Goal: Transaction & Acquisition: Purchase product/service

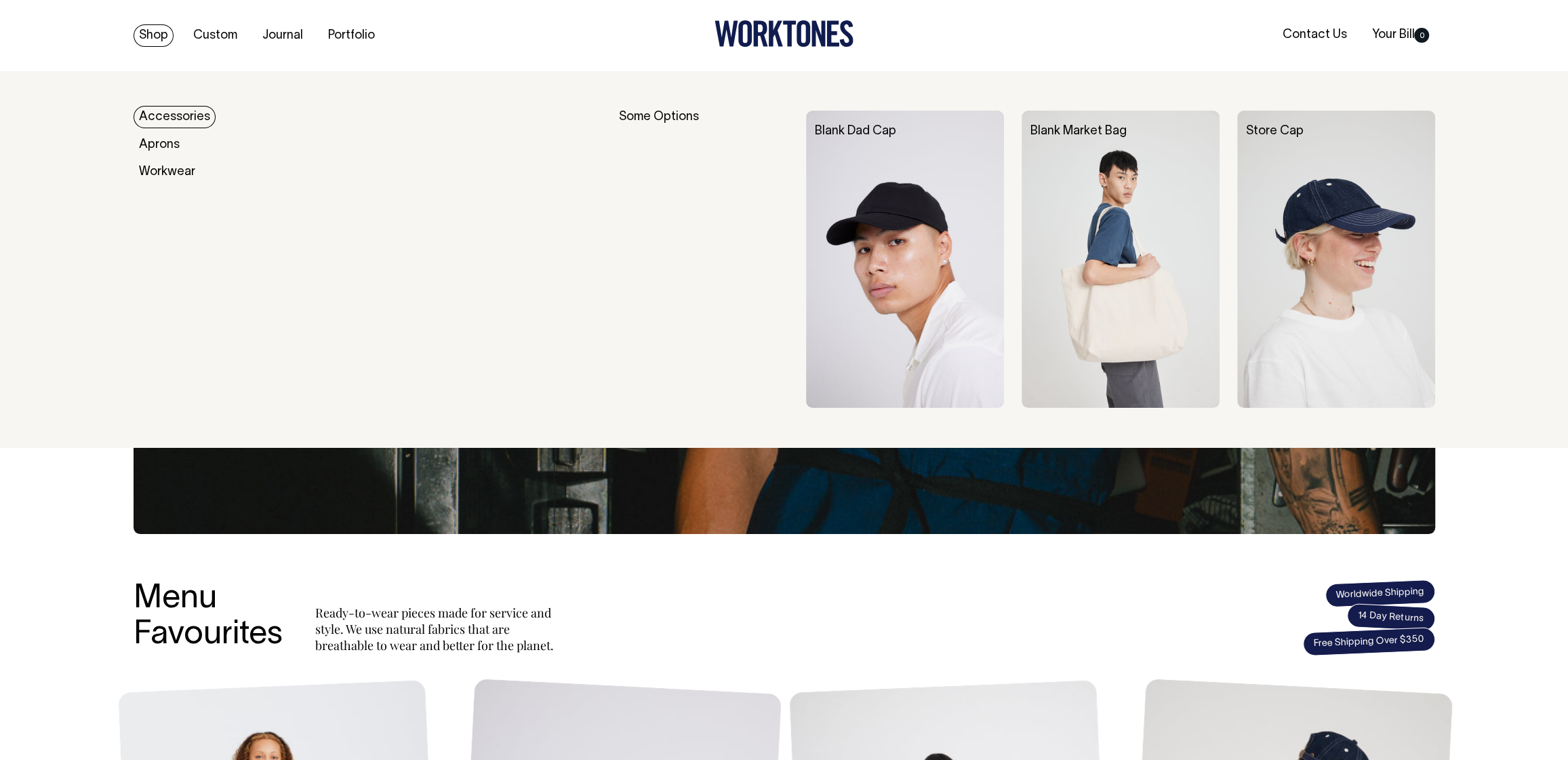
click at [159, 34] on link "Shop" at bounding box center [153, 36] width 40 height 22
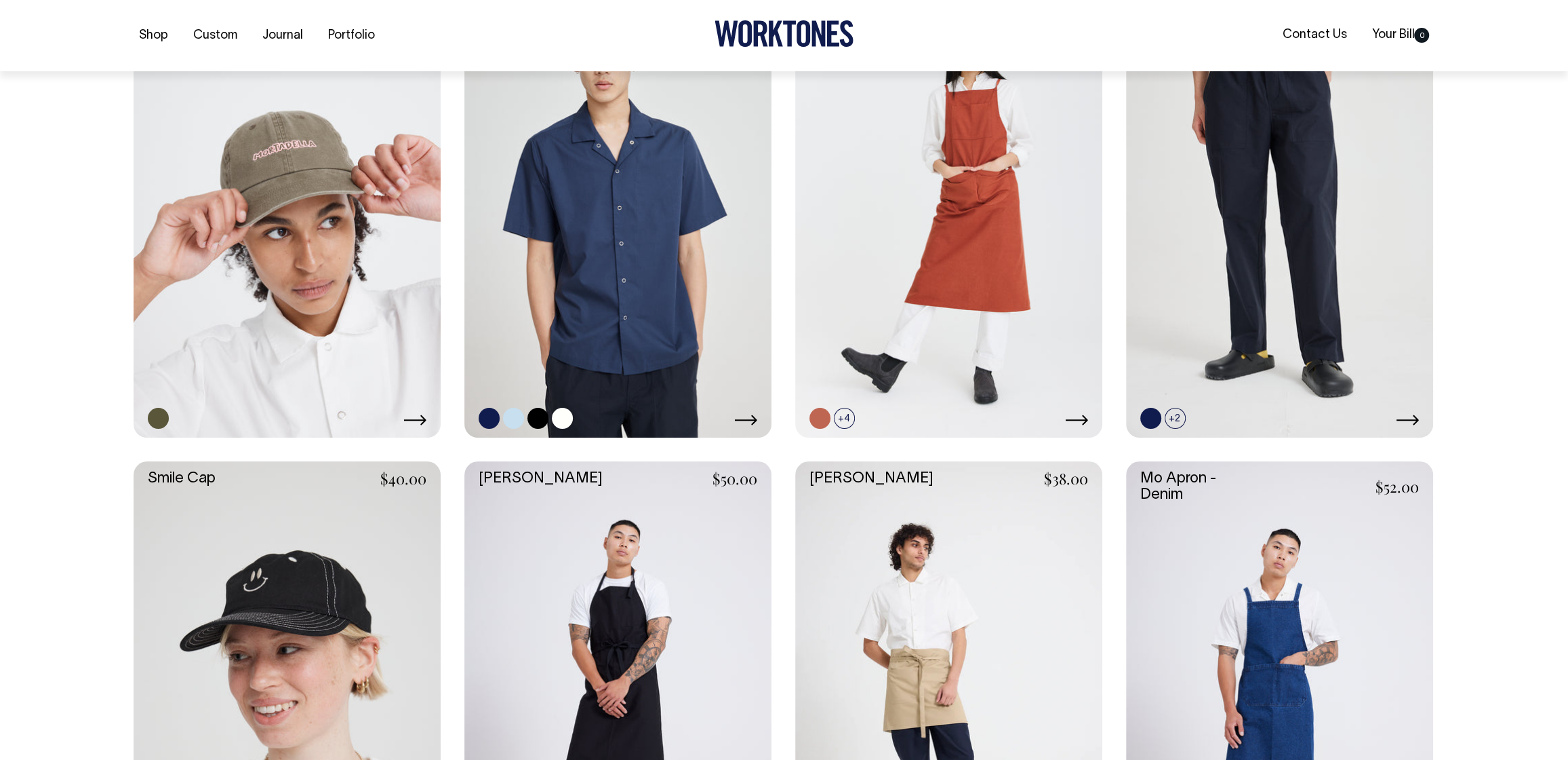
scroll to position [1394, 0]
click at [721, 288] on link at bounding box center [618, 207] width 307 height 461
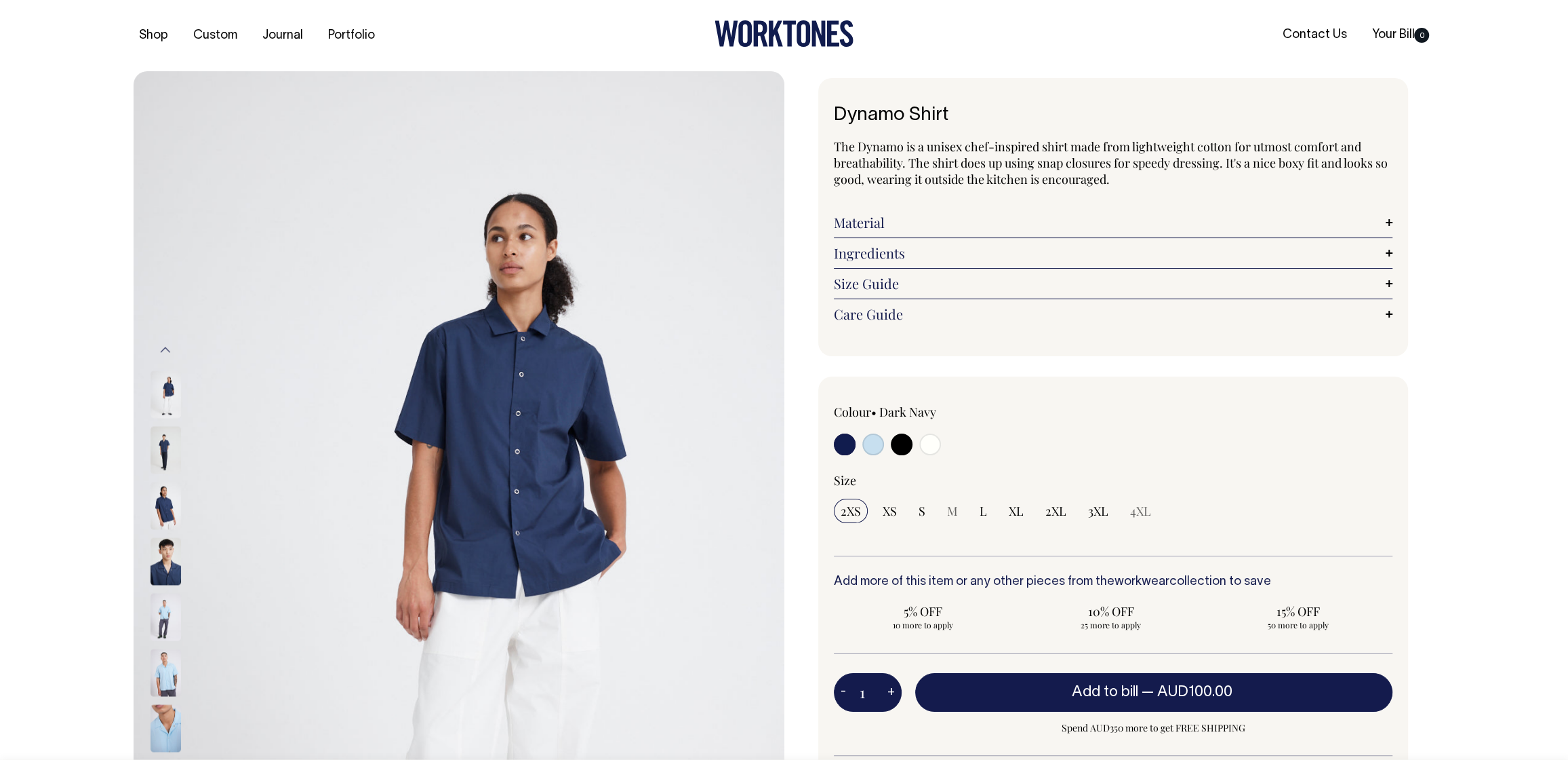
click at [175, 601] on img at bounding box center [166, 617] width 31 height 48
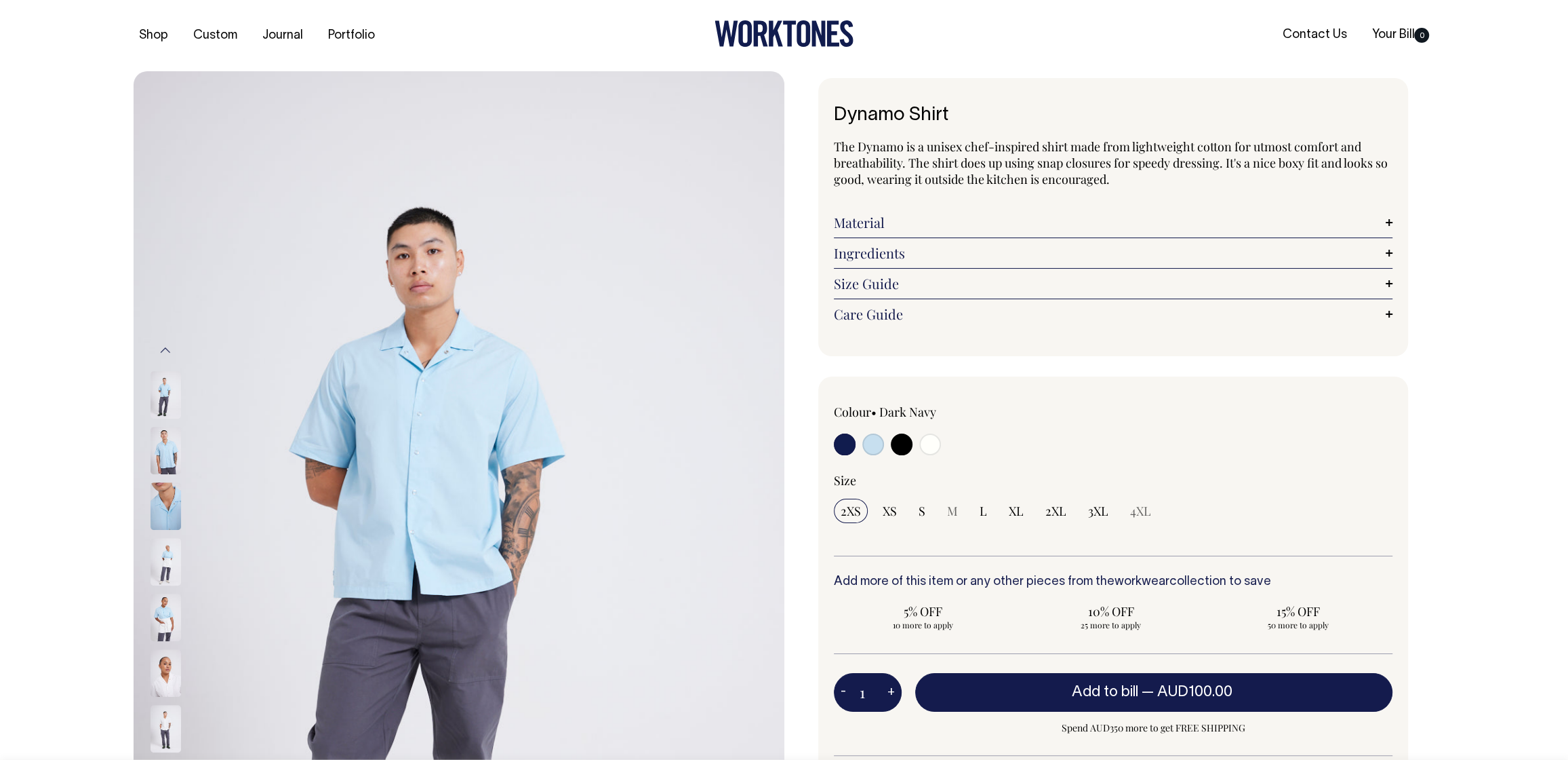
click at [170, 611] on img at bounding box center [166, 618] width 31 height 48
click at [173, 628] on img at bounding box center [166, 618] width 31 height 48
click at [161, 609] on img at bounding box center [166, 618] width 31 height 48
click at [168, 614] on img at bounding box center [166, 618] width 31 height 48
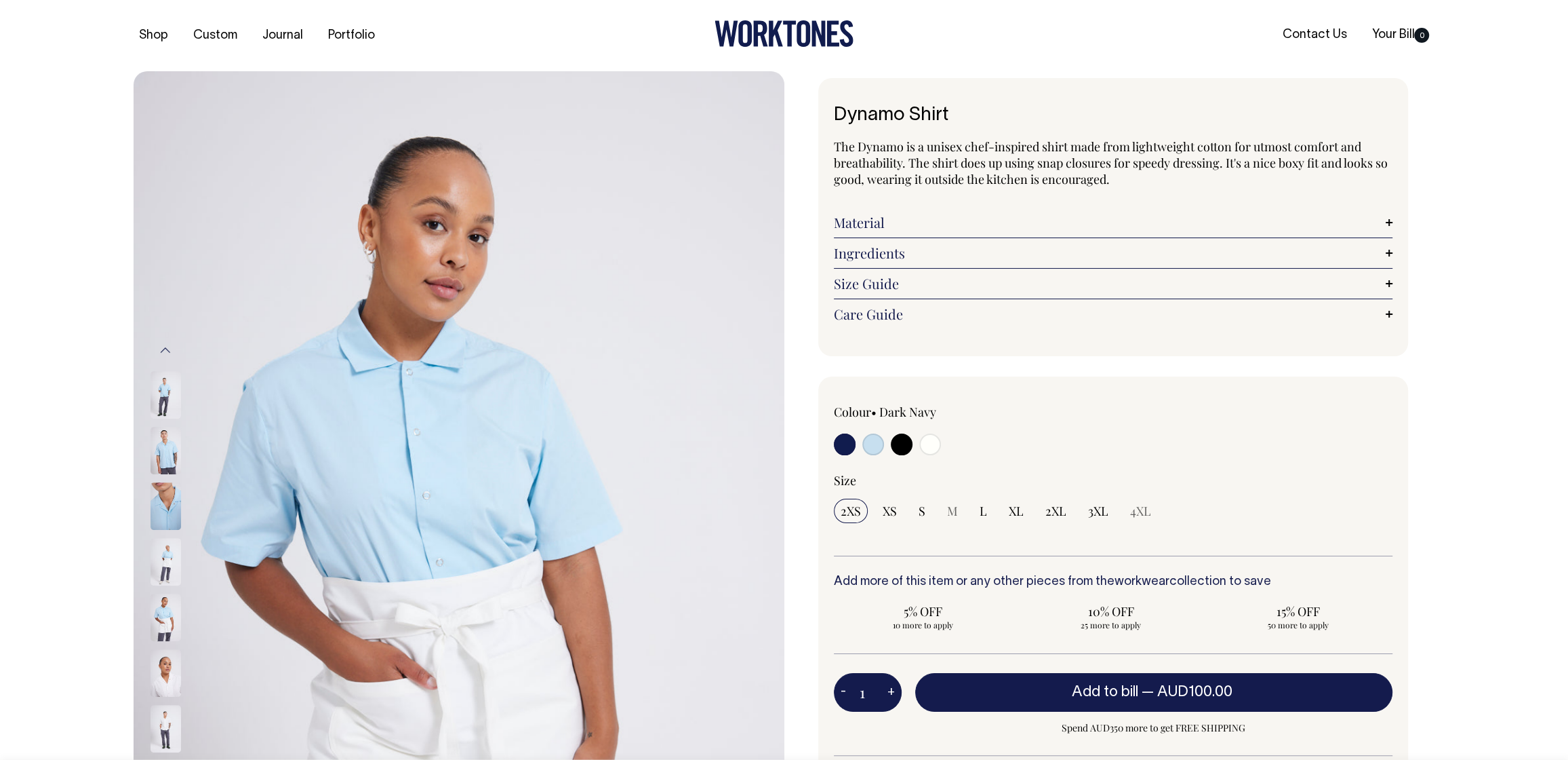
click at [168, 614] on img at bounding box center [166, 618] width 31 height 48
click at [169, 612] on img at bounding box center [166, 618] width 31 height 48
click at [164, 498] on img at bounding box center [166, 506] width 31 height 48
click at [172, 446] on img at bounding box center [166, 451] width 31 height 48
click at [157, 669] on img at bounding box center [166, 673] width 31 height 48
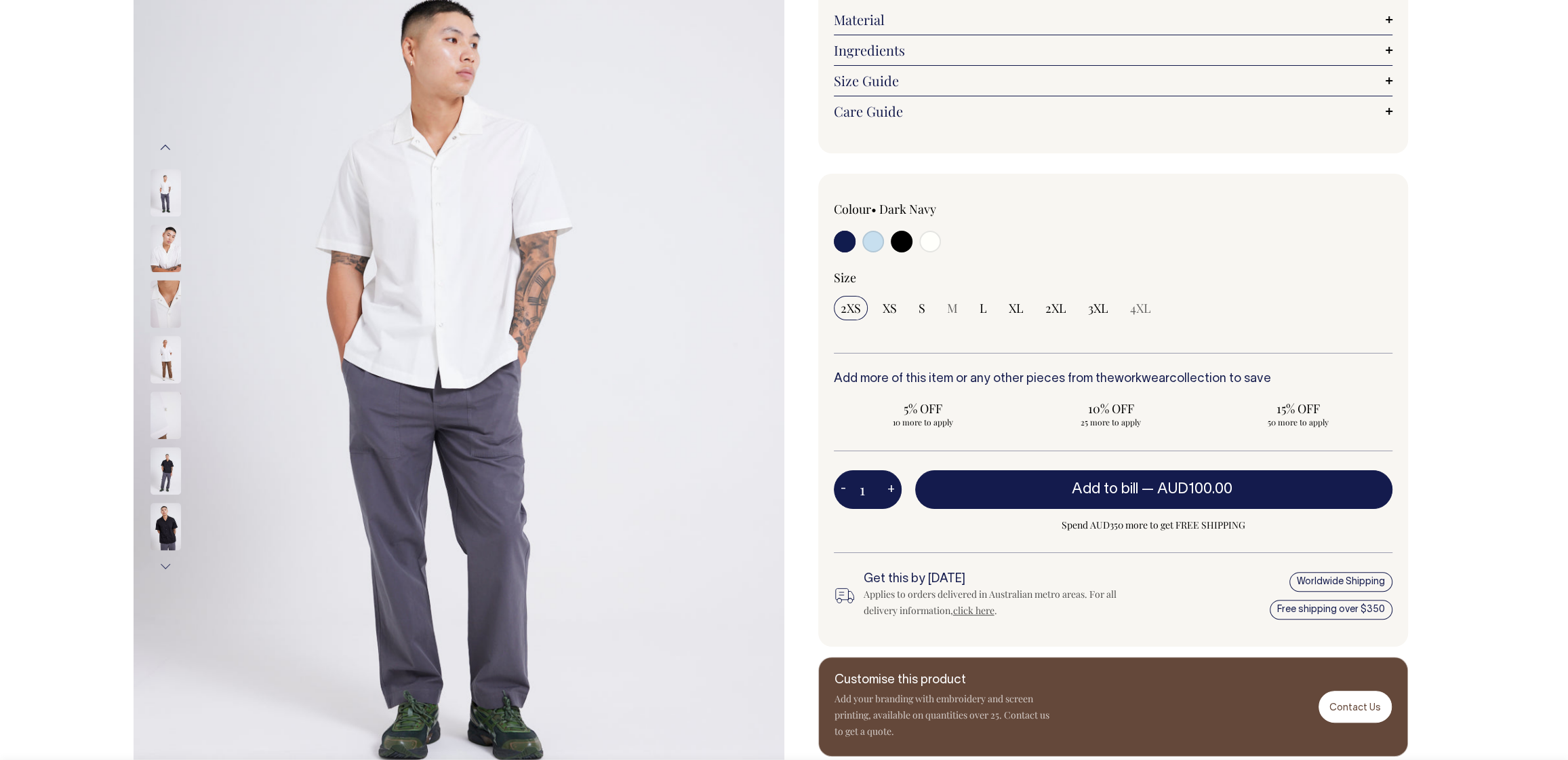
scroll to position [202, 0]
click at [166, 564] on button "Next" at bounding box center [165, 567] width 20 height 31
click at [165, 563] on button "Next" at bounding box center [165, 567] width 20 height 31
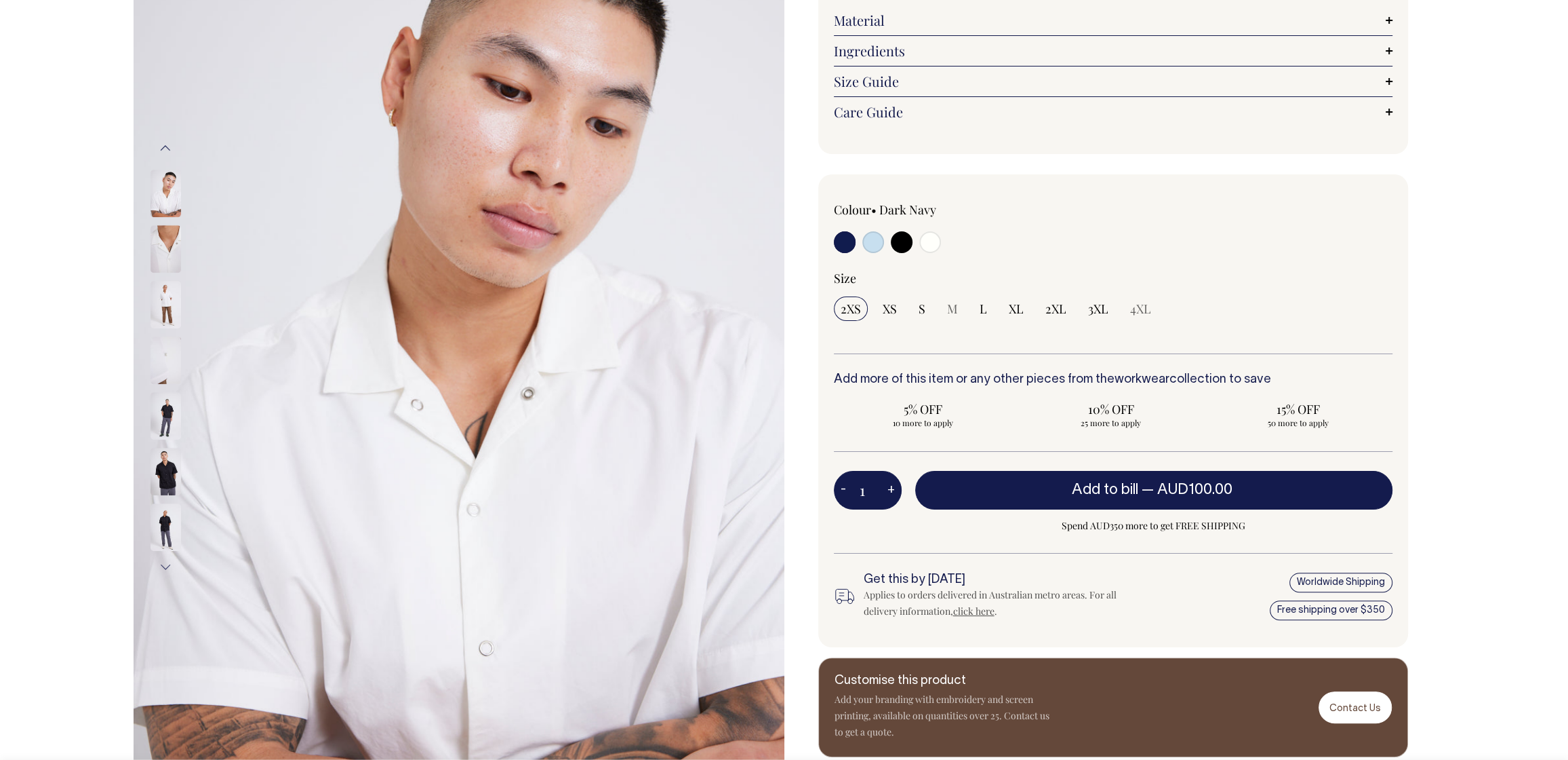
click at [165, 568] on button "Next" at bounding box center [165, 567] width 20 height 31
click at [168, 567] on button "Next" at bounding box center [165, 567] width 20 height 31
click at [167, 566] on button "Next" at bounding box center [165, 567] width 20 height 31
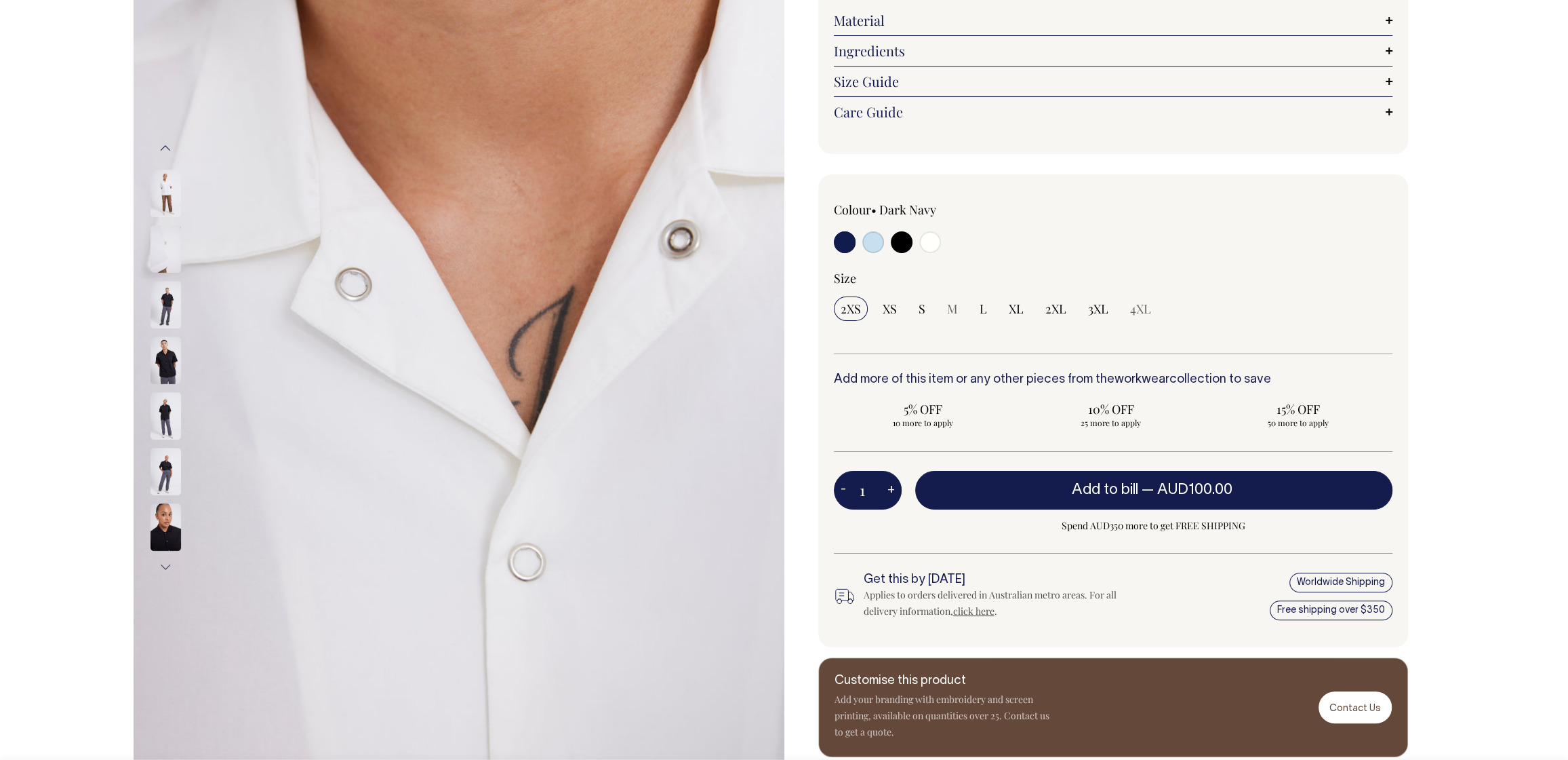
click at [167, 566] on button "Next" at bounding box center [165, 567] width 20 height 31
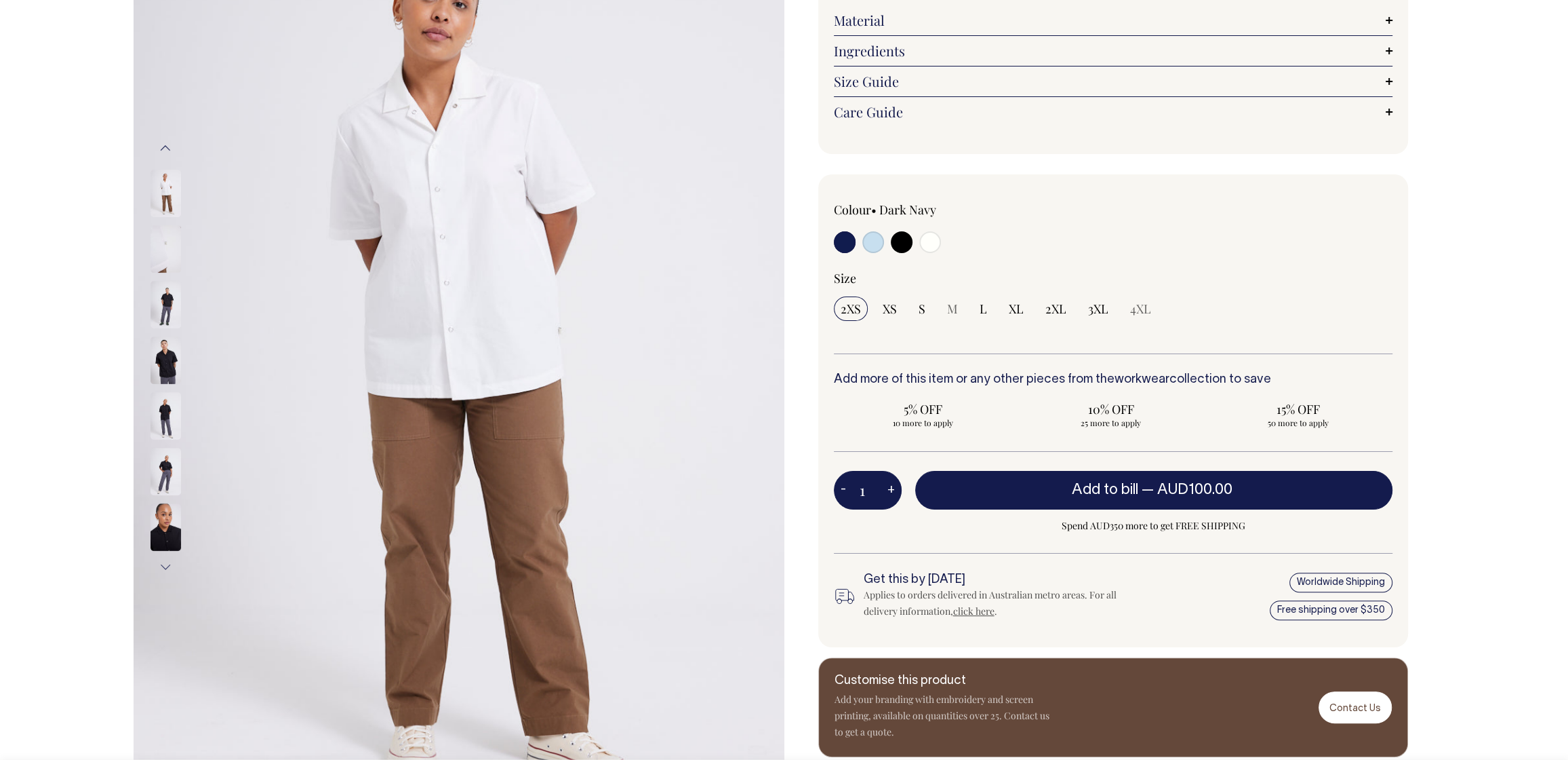
click at [164, 568] on button "Next" at bounding box center [165, 567] width 20 height 31
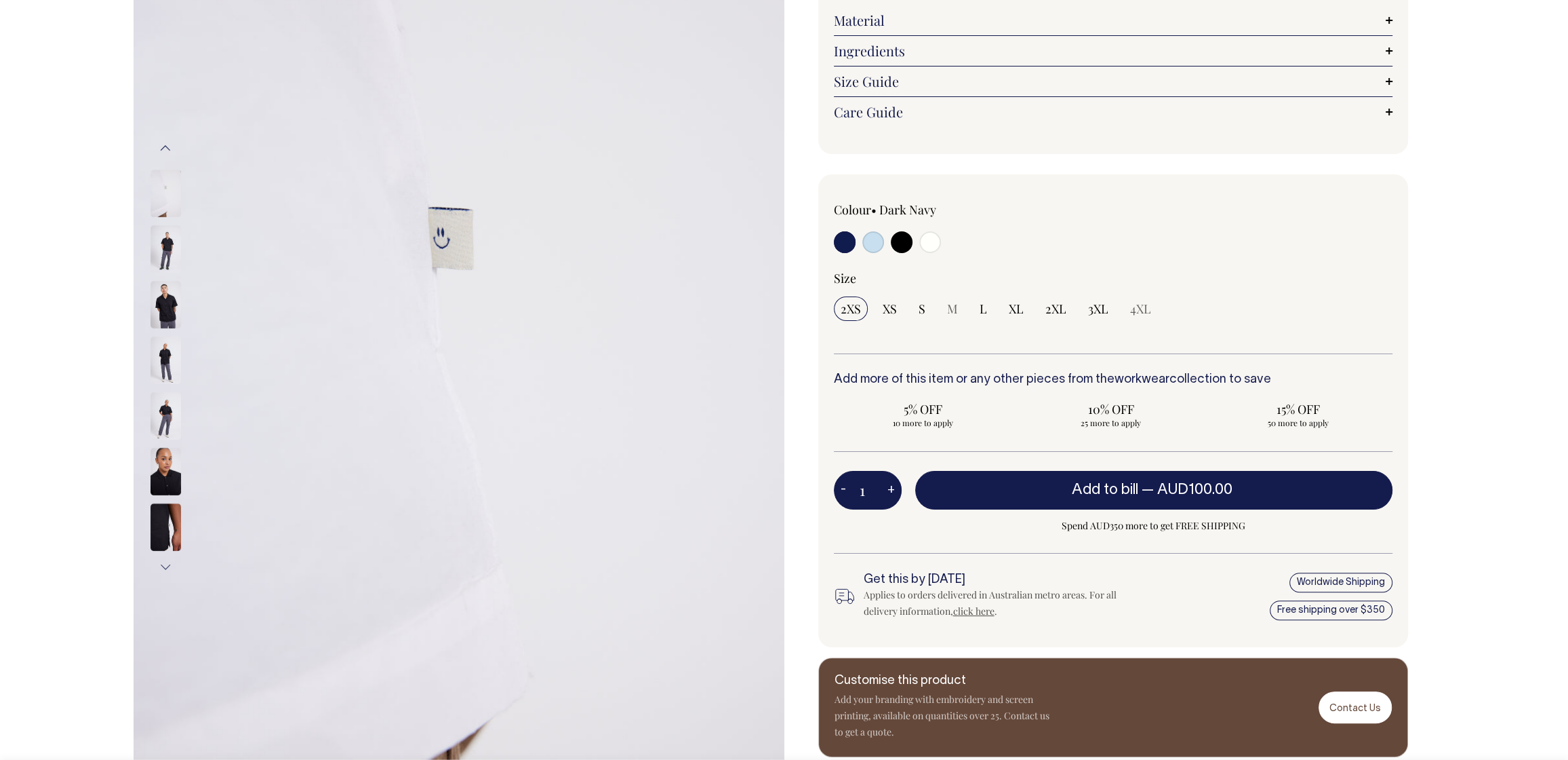
click at [161, 569] on button "Next" at bounding box center [165, 567] width 20 height 31
click at [163, 568] on button "Next" at bounding box center [165, 567] width 20 height 31
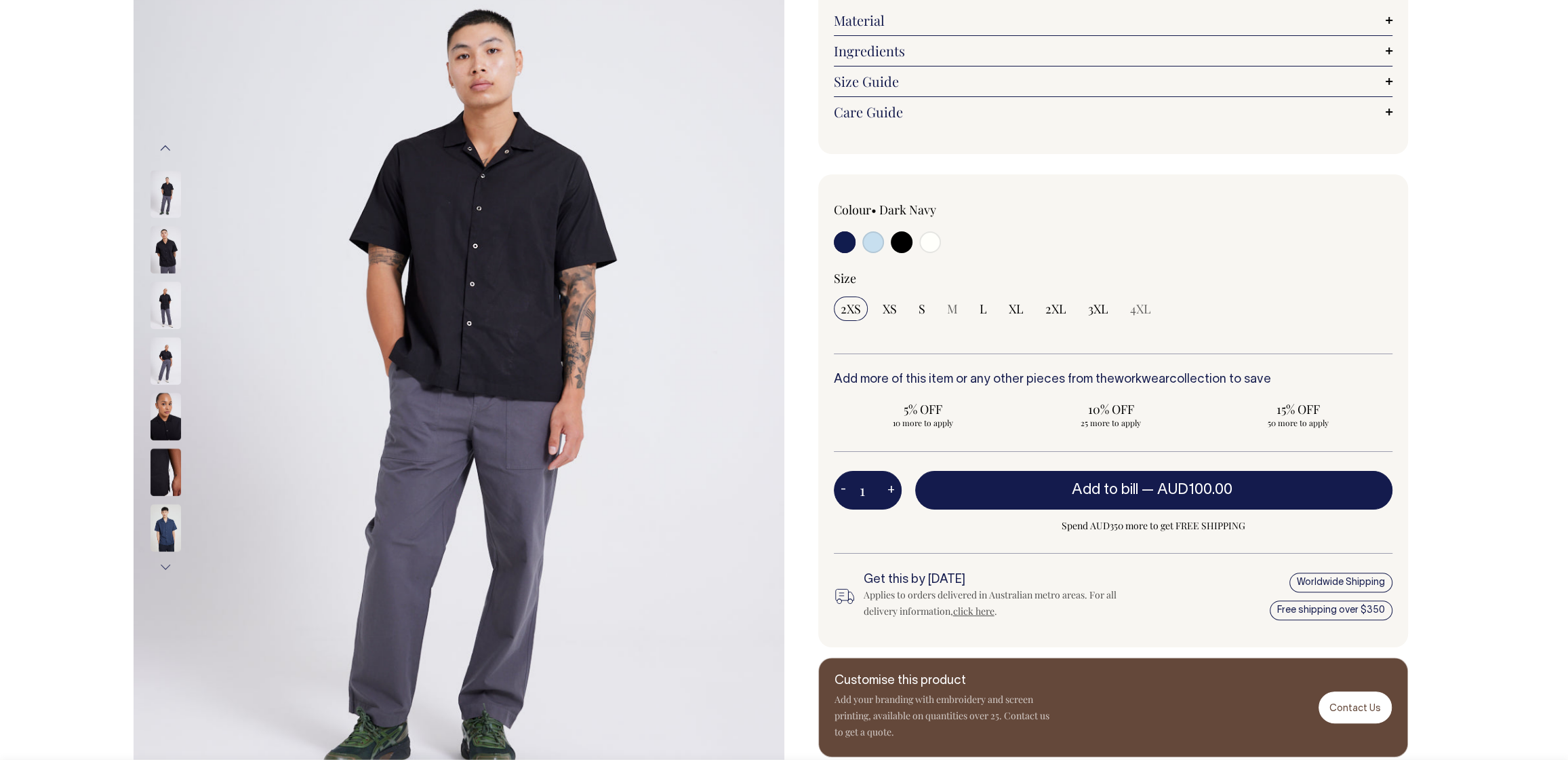
click at [168, 560] on button "Next" at bounding box center [165, 567] width 20 height 31
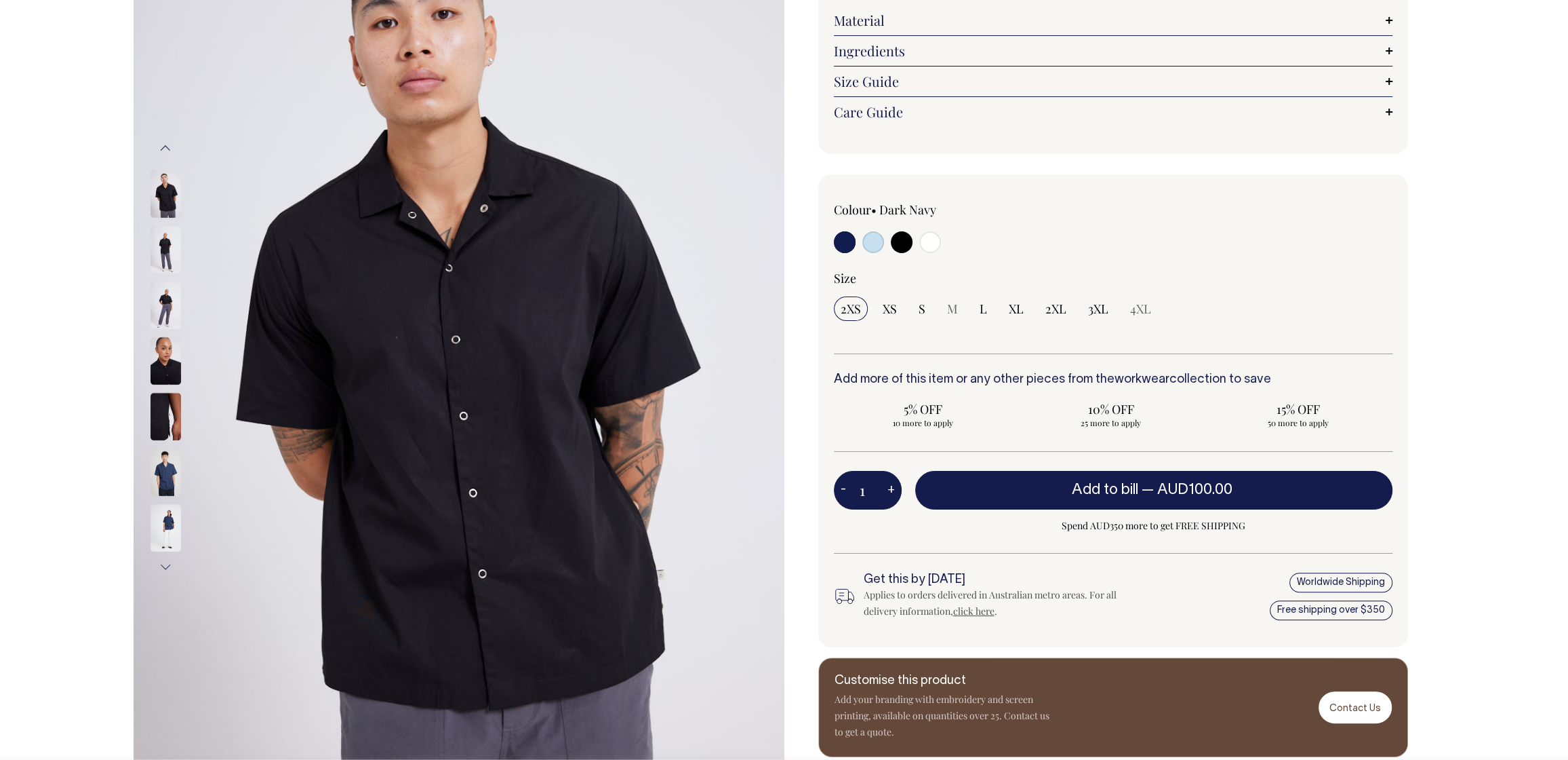
click at [168, 563] on button "Next" at bounding box center [165, 567] width 20 height 31
click at [168, 564] on button "Next" at bounding box center [165, 567] width 20 height 31
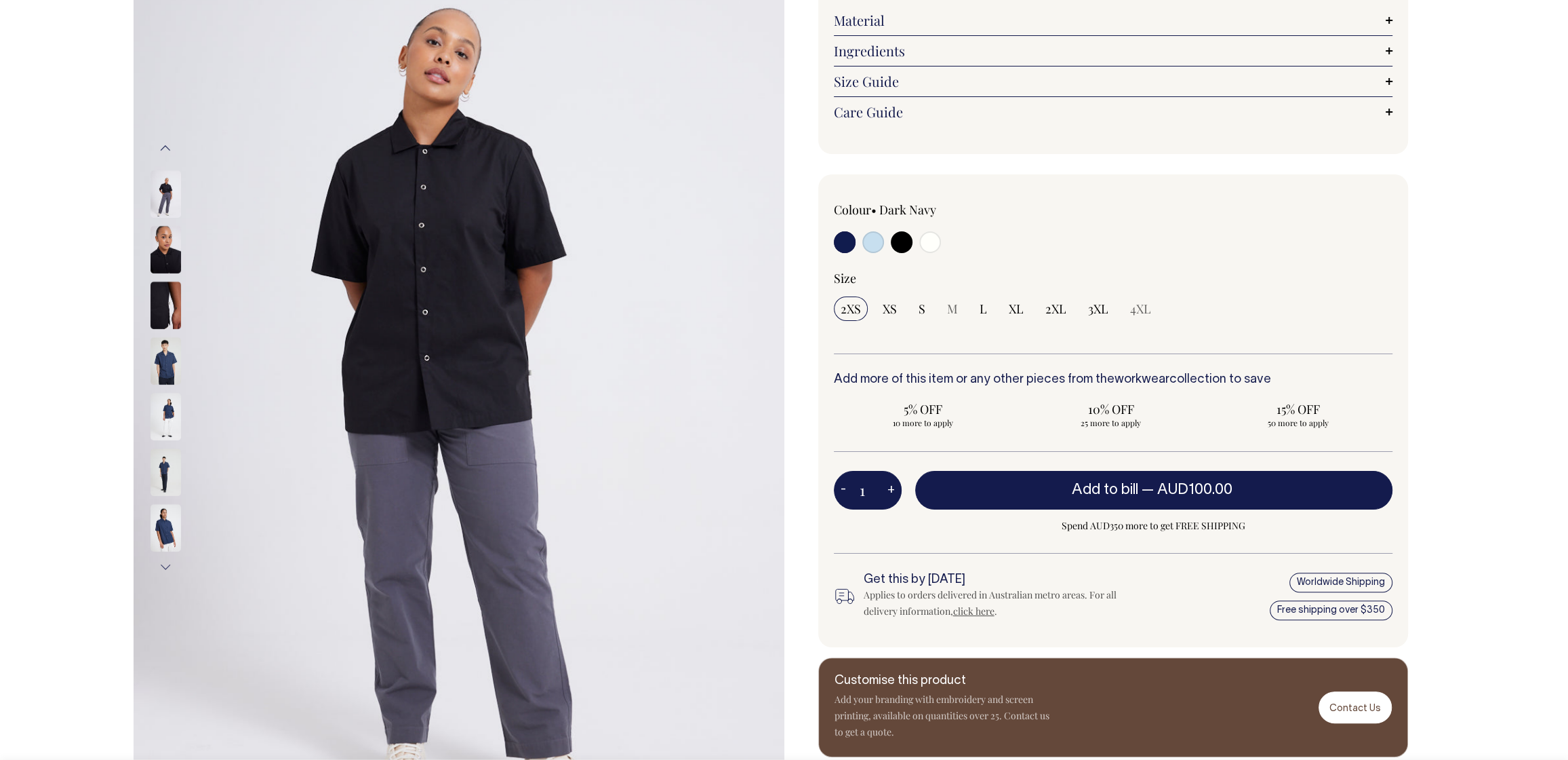
click at [168, 565] on button "Next" at bounding box center [165, 567] width 20 height 31
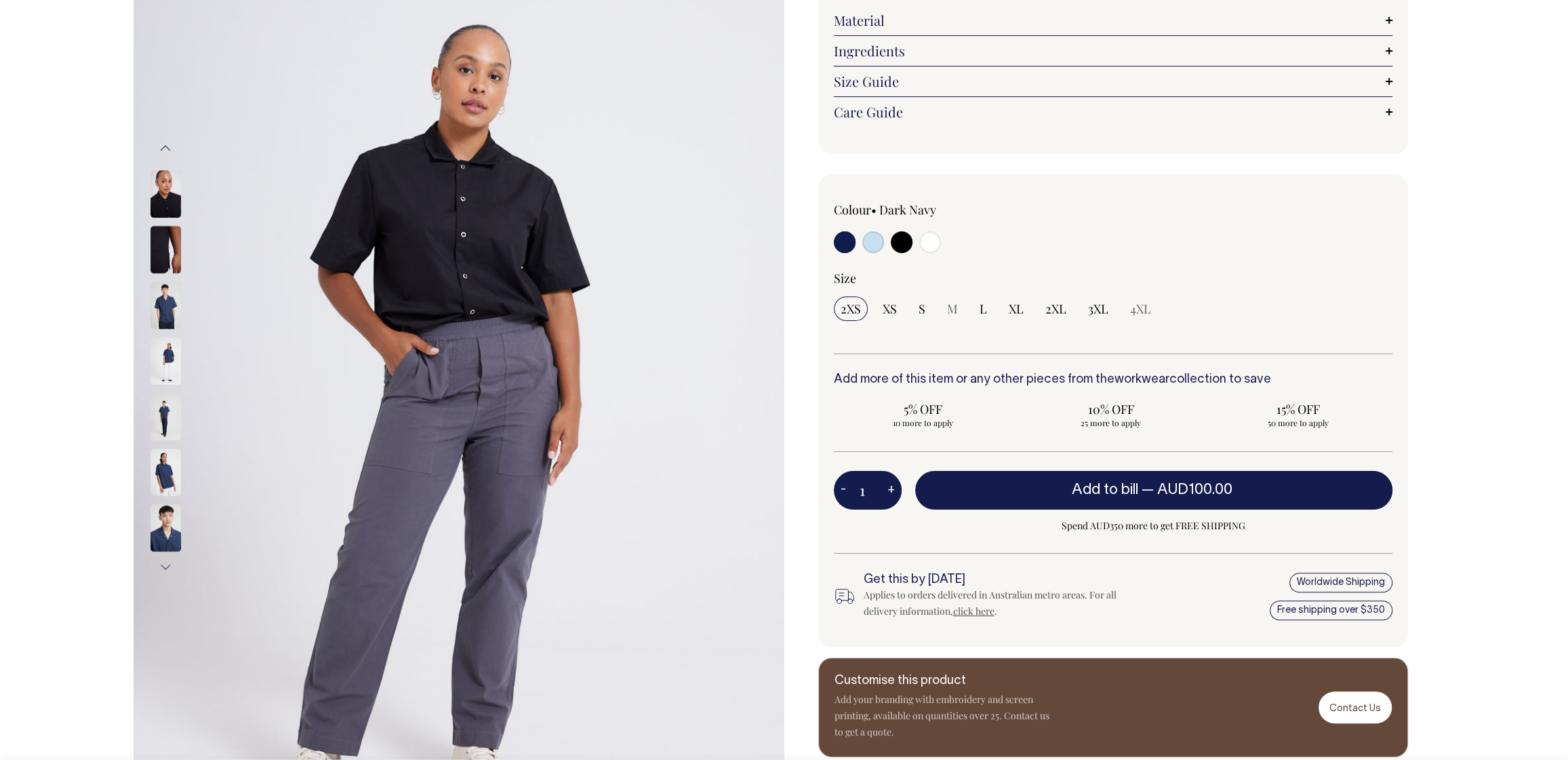
click at [167, 567] on button "Next" at bounding box center [165, 567] width 20 height 31
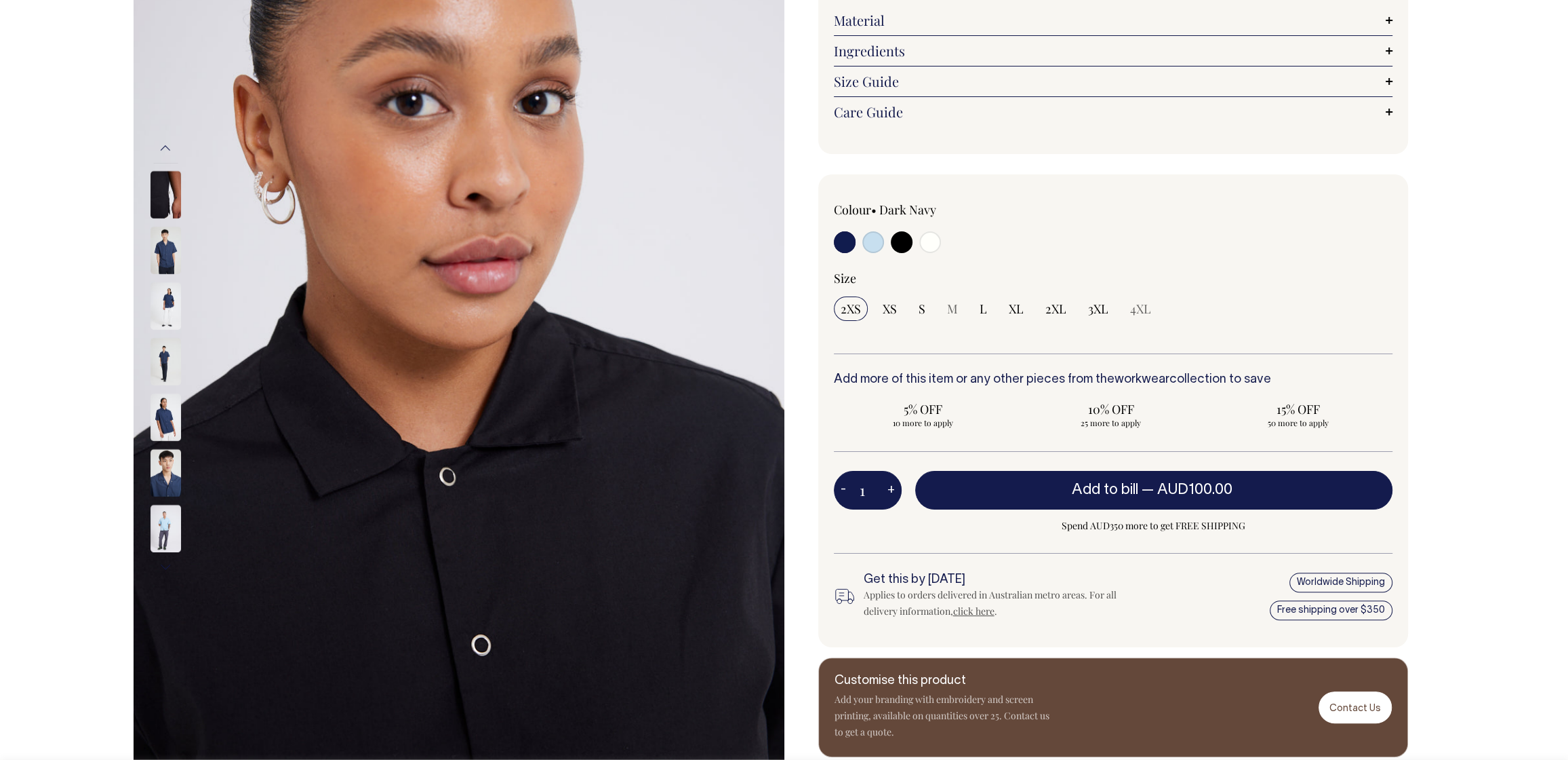
click at [166, 567] on button "Next" at bounding box center [165, 567] width 20 height 31
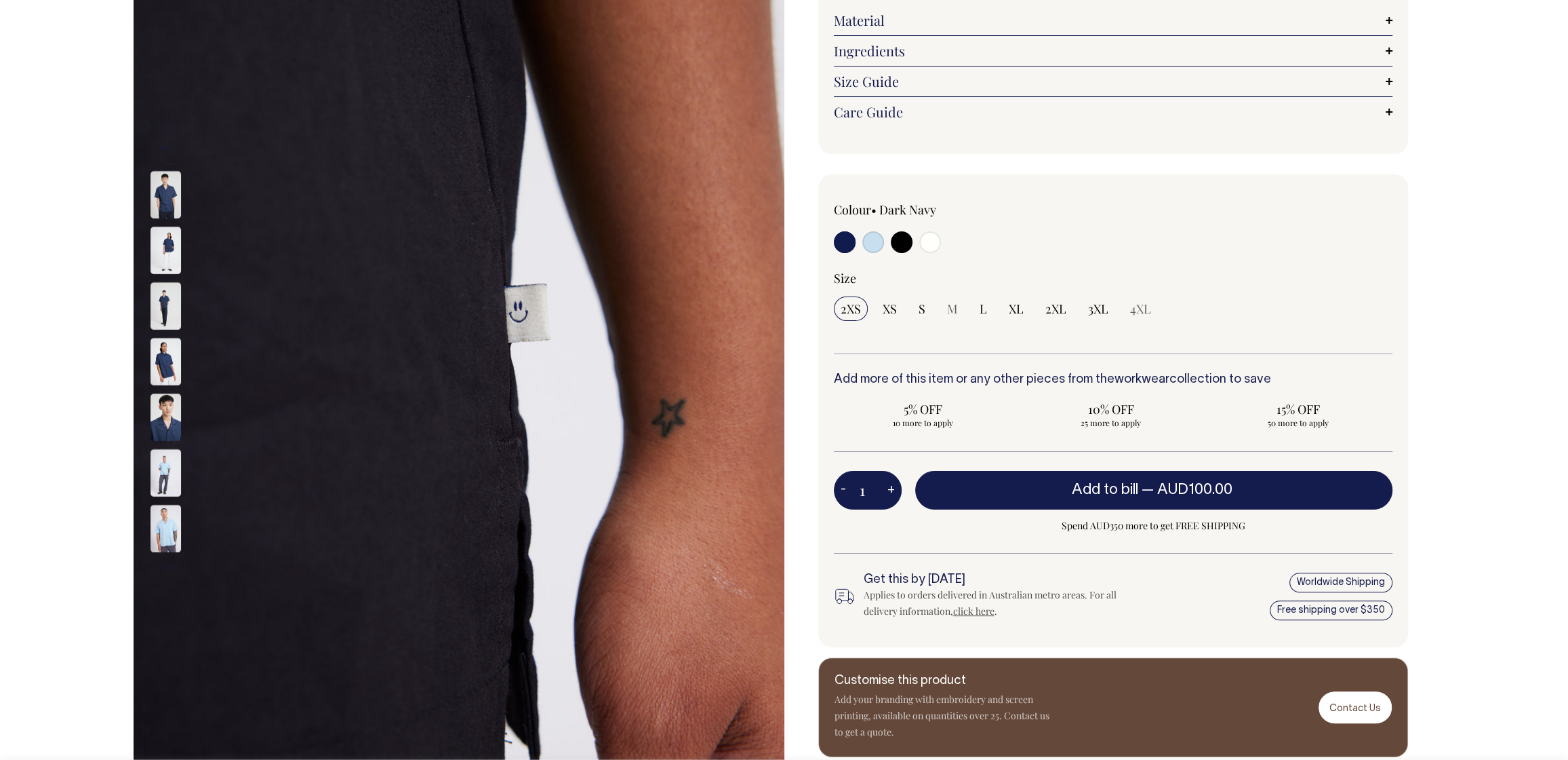
click at [167, 567] on button "Next" at bounding box center [165, 567] width 20 height 31
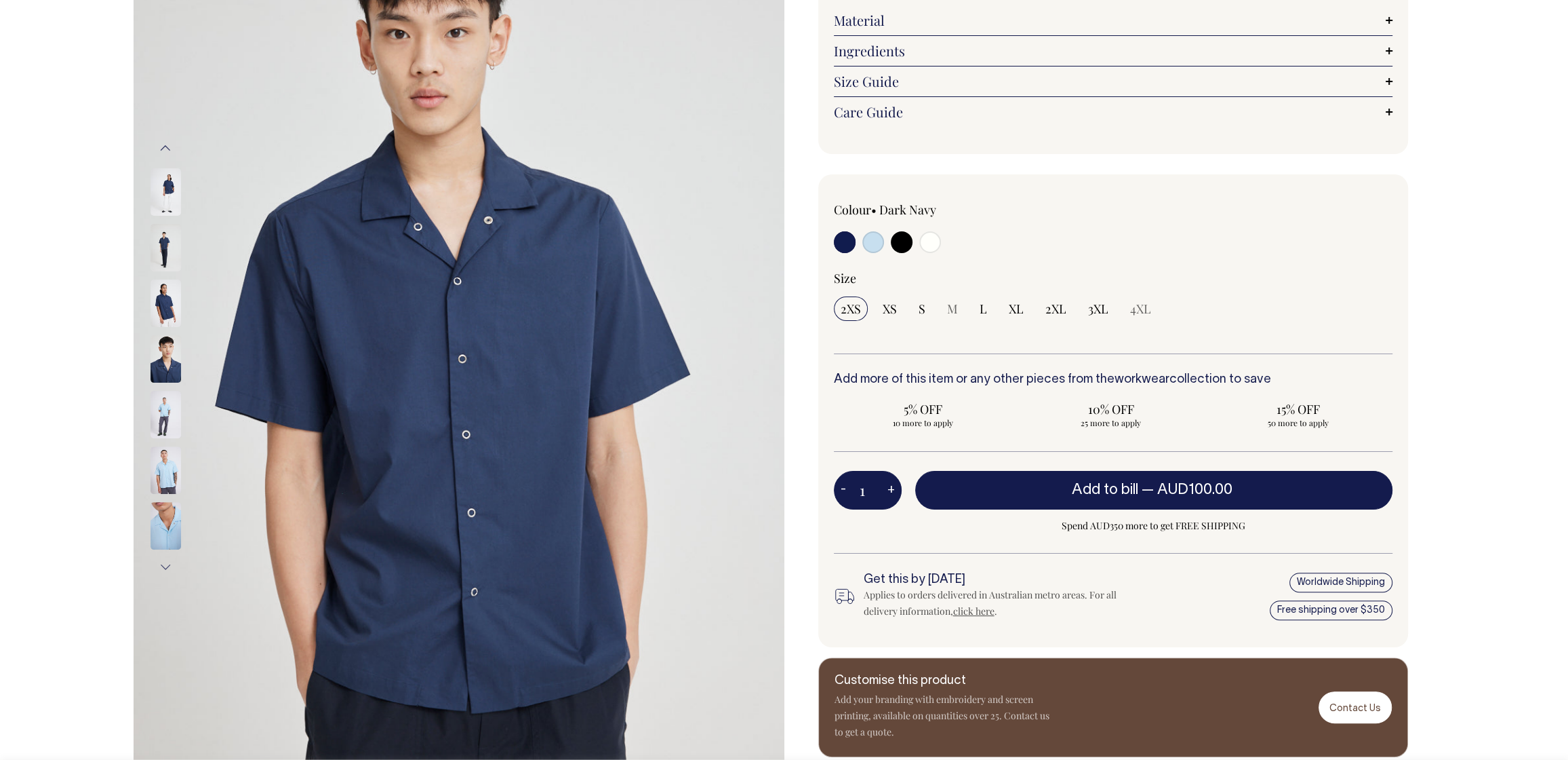
click at [167, 567] on button "Next" at bounding box center [165, 567] width 20 height 31
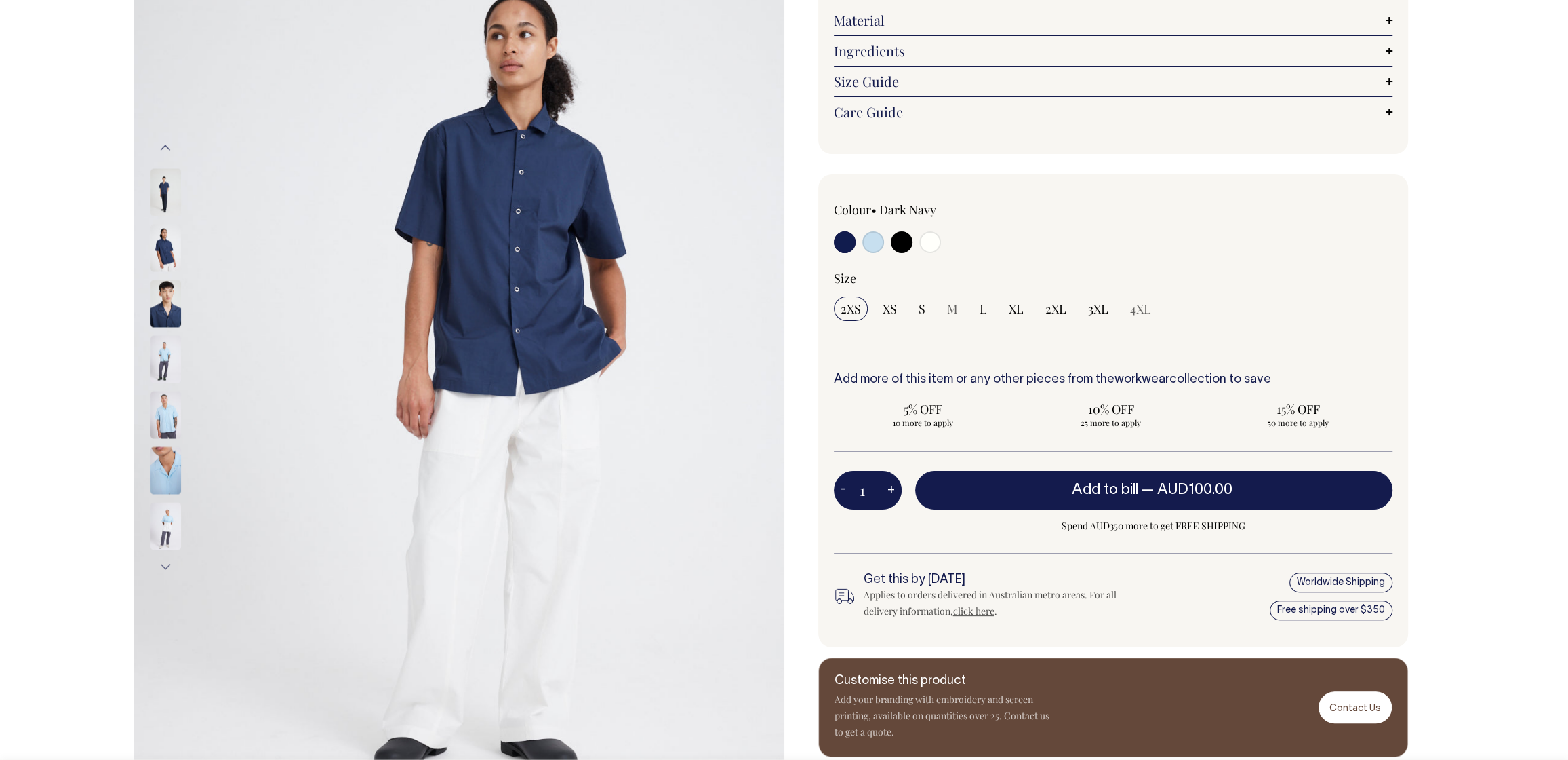
click at [167, 568] on button "Next" at bounding box center [165, 567] width 20 height 31
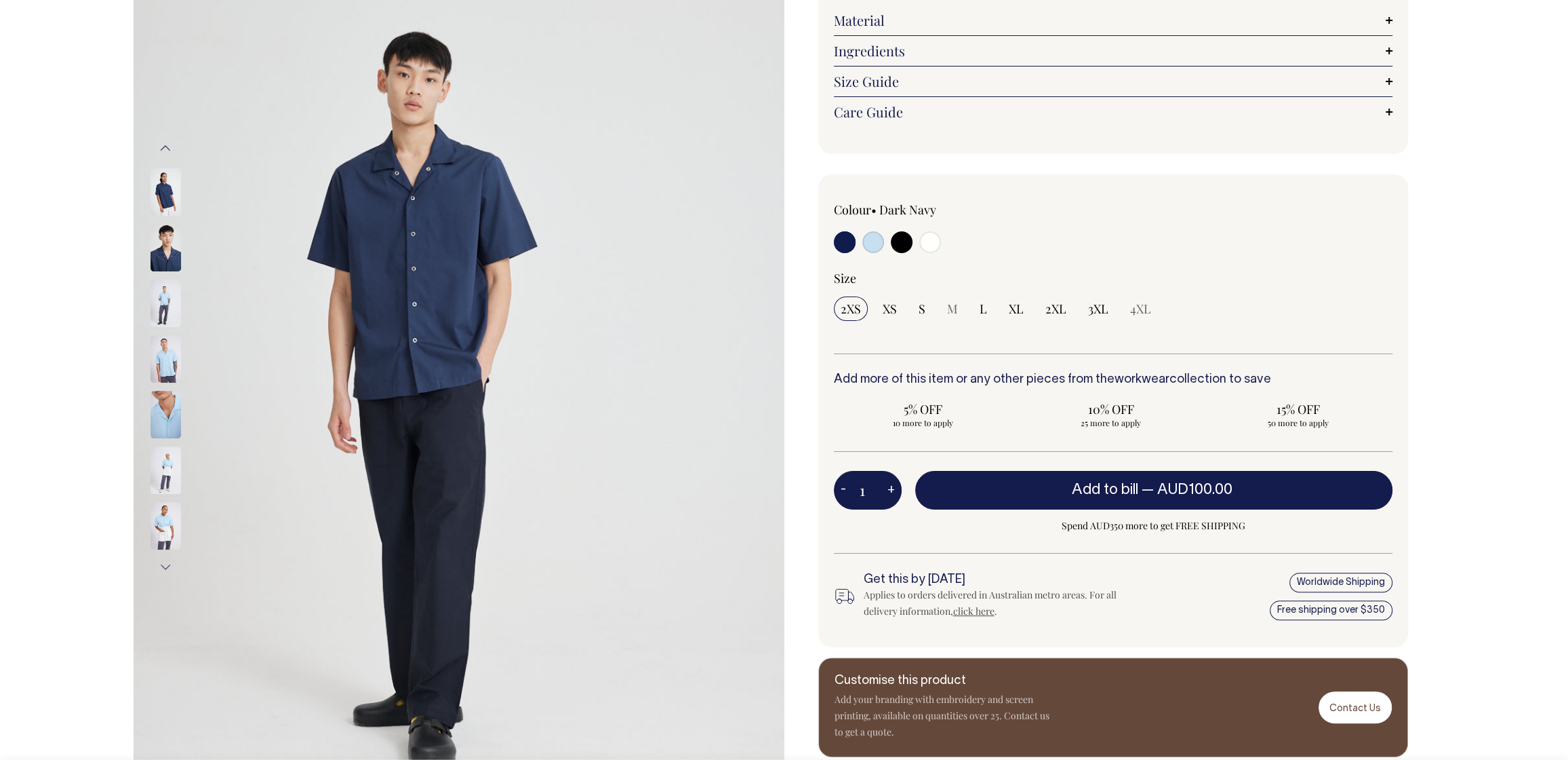
click at [168, 569] on button "Next" at bounding box center [165, 567] width 20 height 31
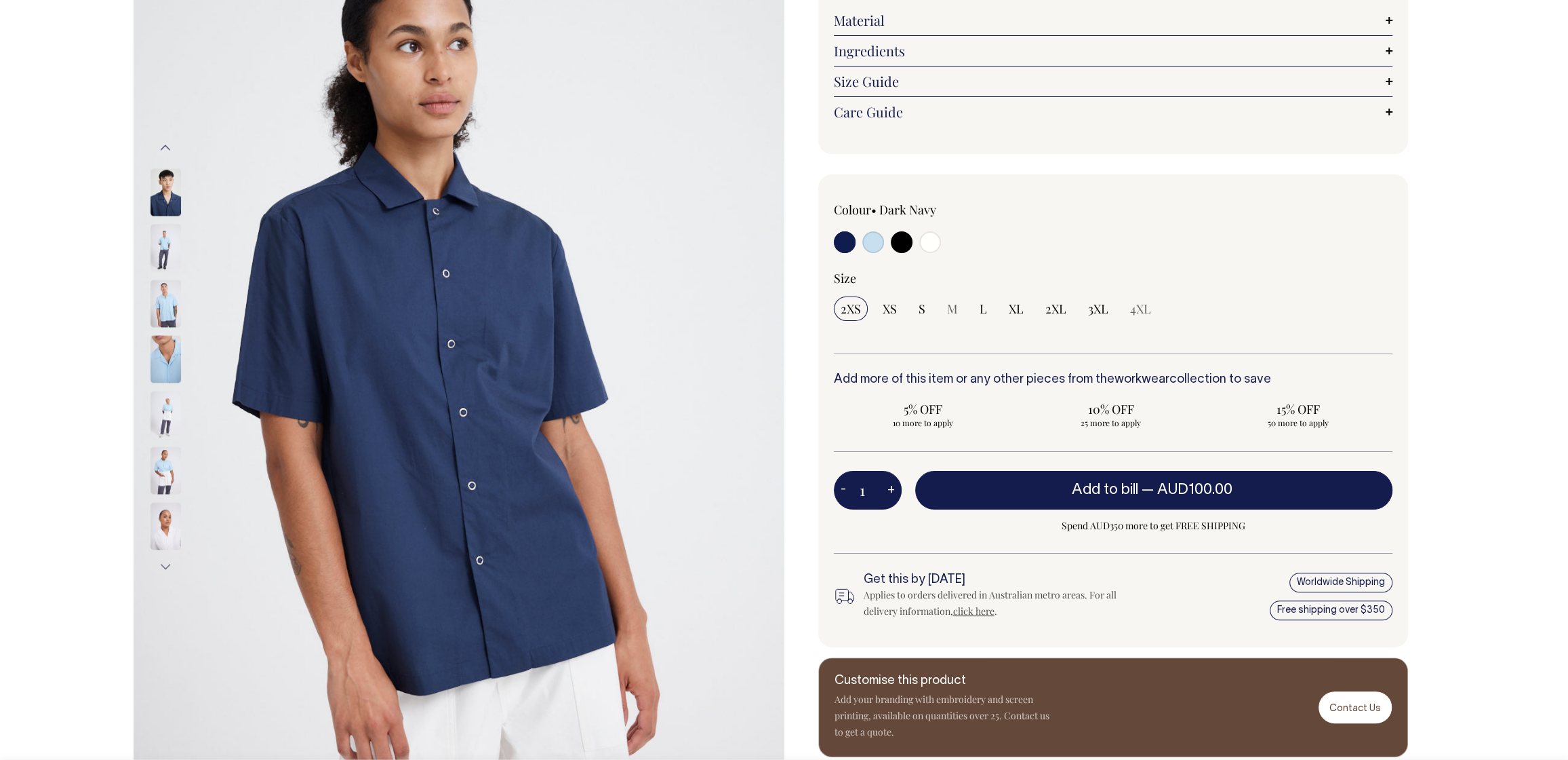
click at [168, 571] on button "Next" at bounding box center [165, 567] width 20 height 31
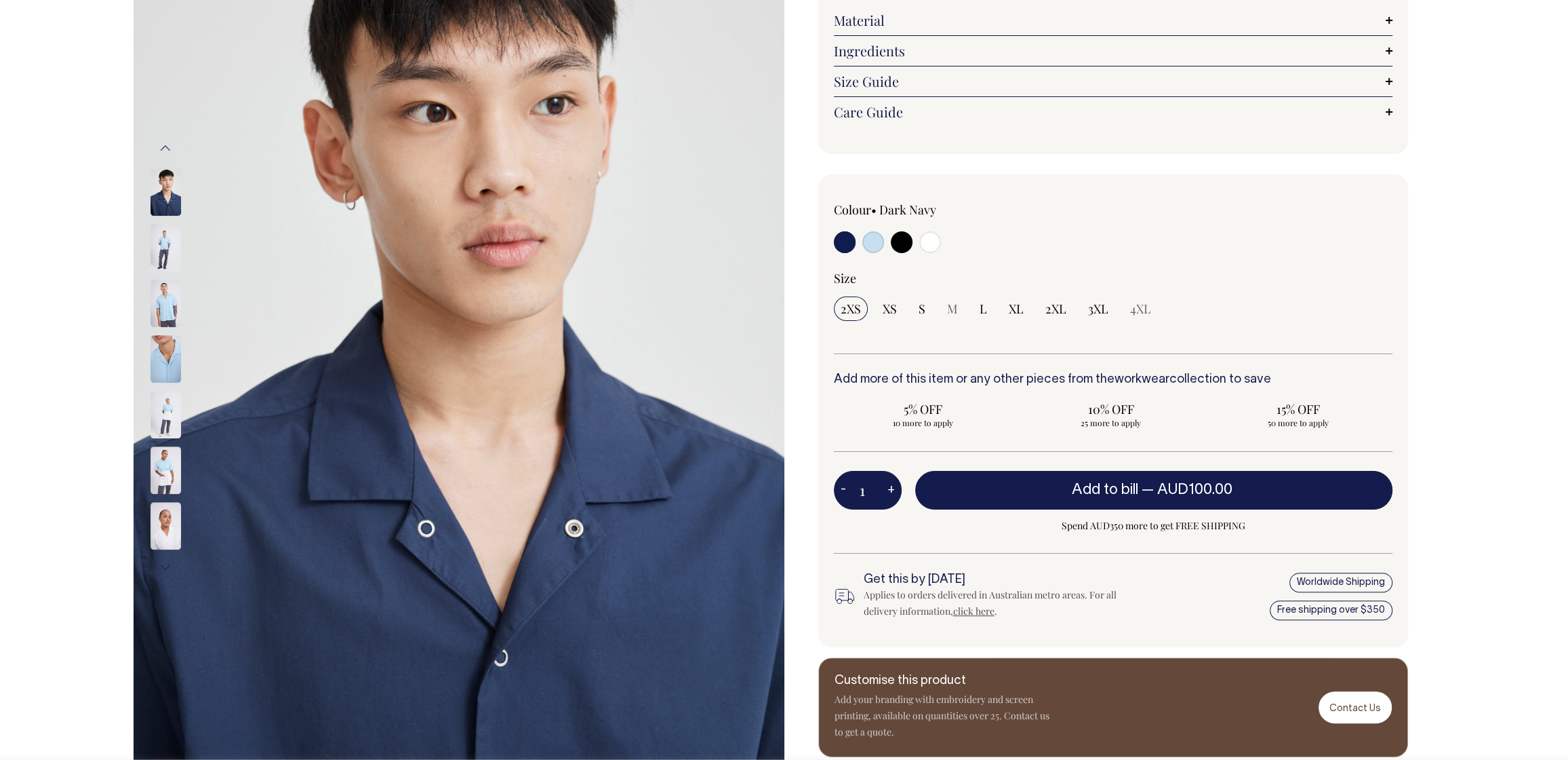
click at [168, 571] on button "Next" at bounding box center [165, 567] width 20 height 31
click at [165, 565] on button "Next" at bounding box center [165, 567] width 20 height 31
click at [165, 566] on button "Next" at bounding box center [165, 567] width 20 height 31
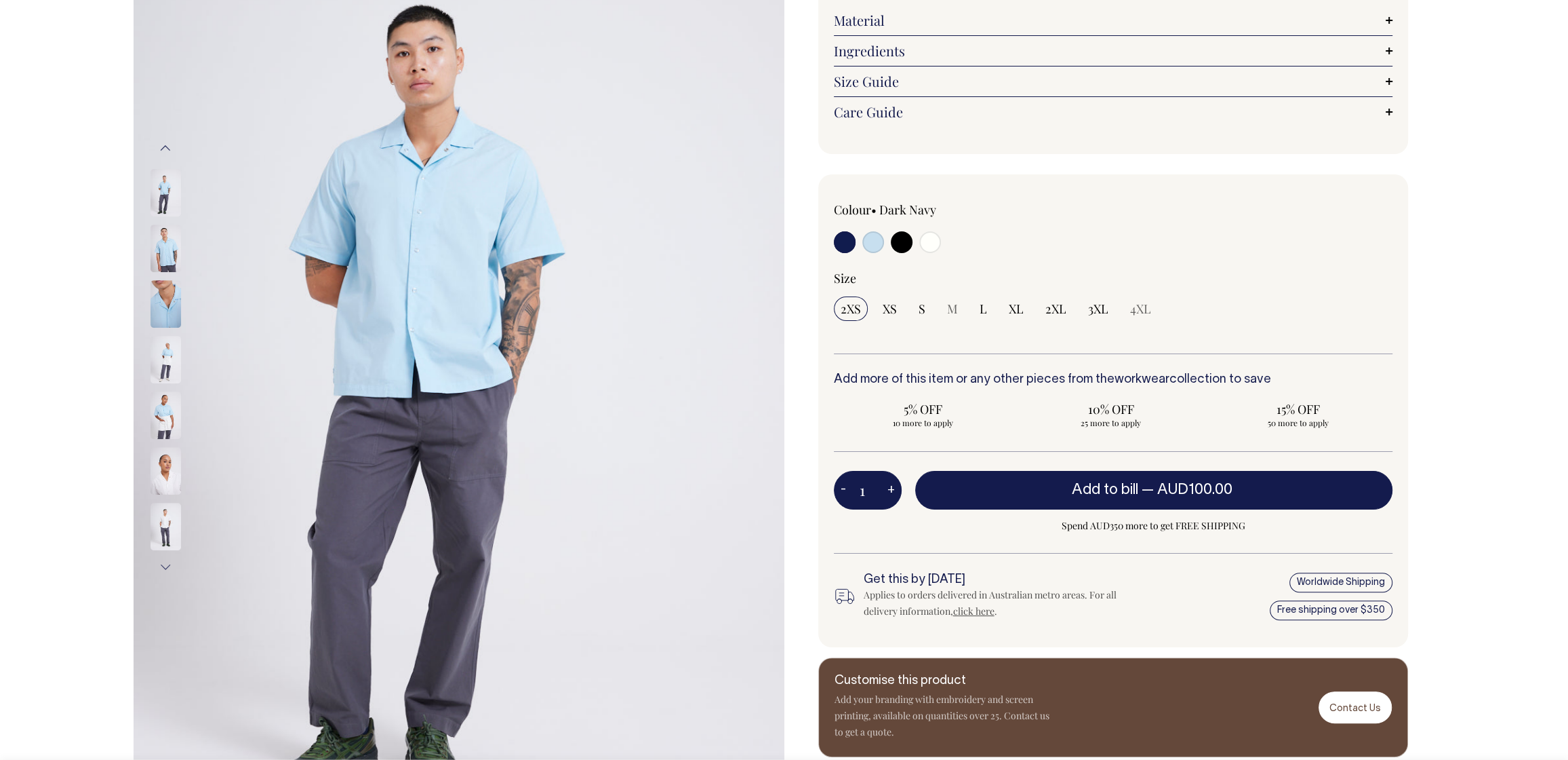
click at [166, 566] on button "Next" at bounding box center [165, 567] width 20 height 31
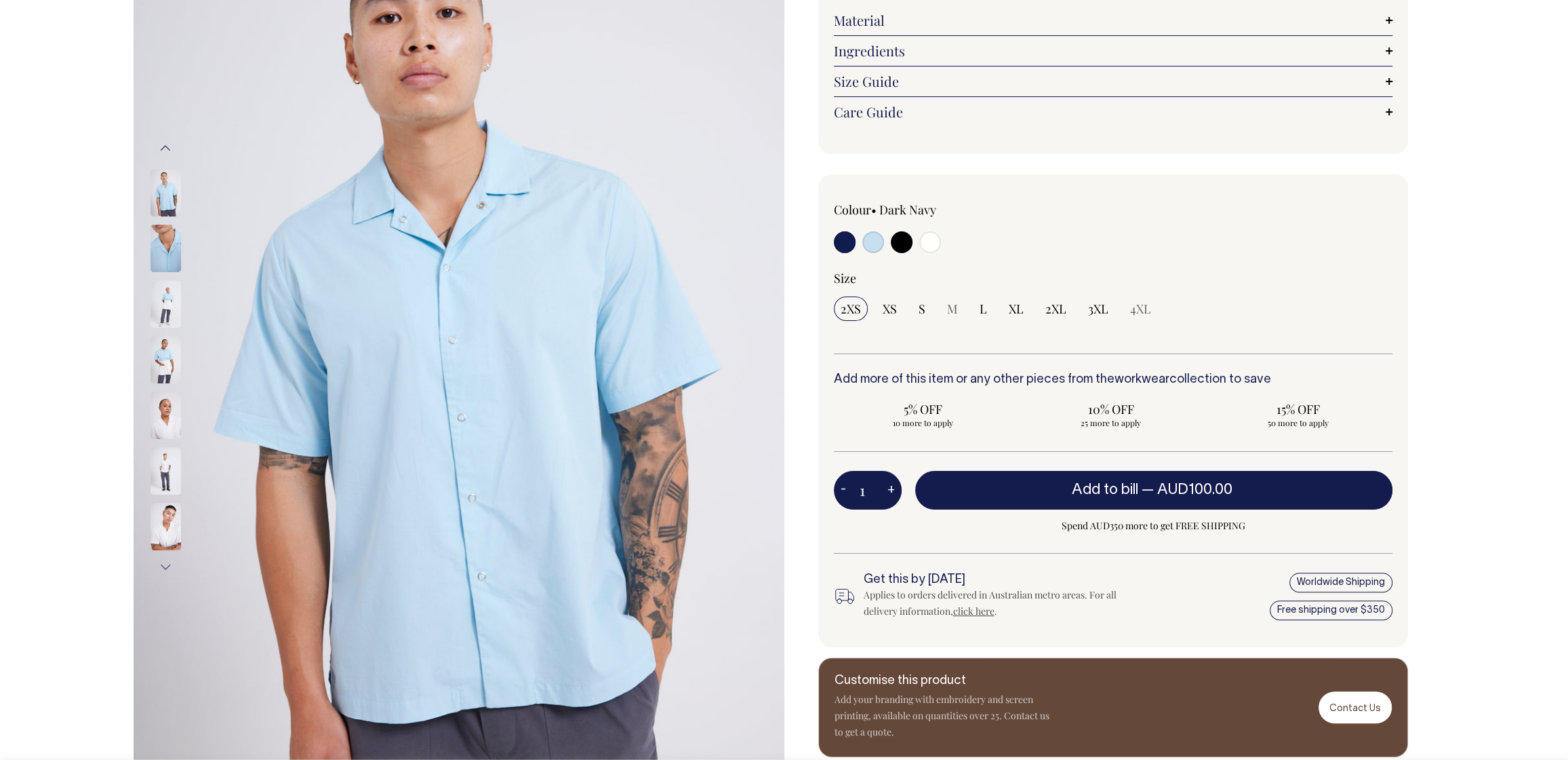
click at [165, 566] on button "Next" at bounding box center [165, 567] width 20 height 31
click at [165, 562] on button "Next" at bounding box center [165, 567] width 20 height 31
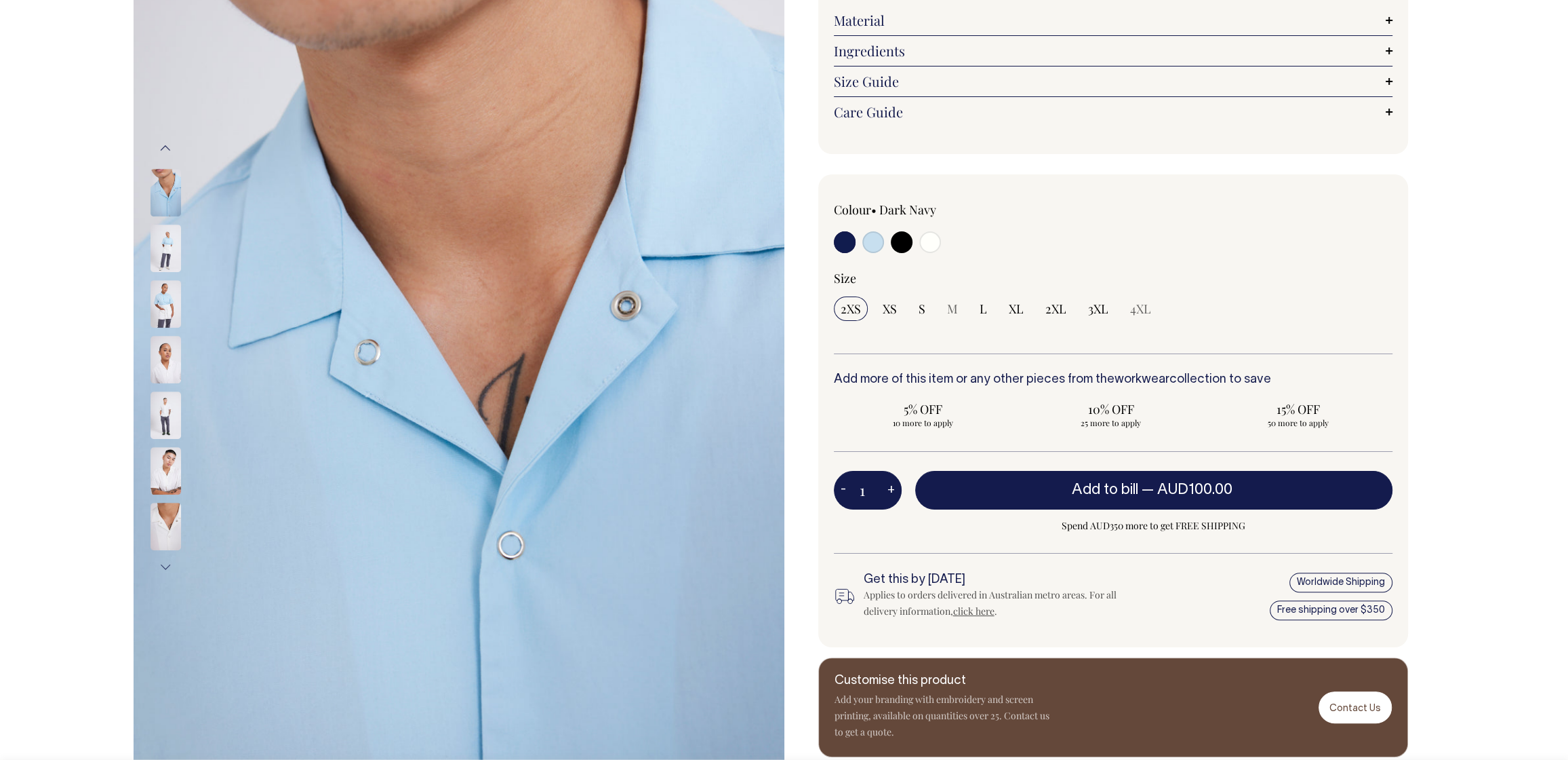
click at [167, 565] on button "Next" at bounding box center [165, 567] width 20 height 31
click at [165, 567] on button "Next" at bounding box center [165, 567] width 20 height 31
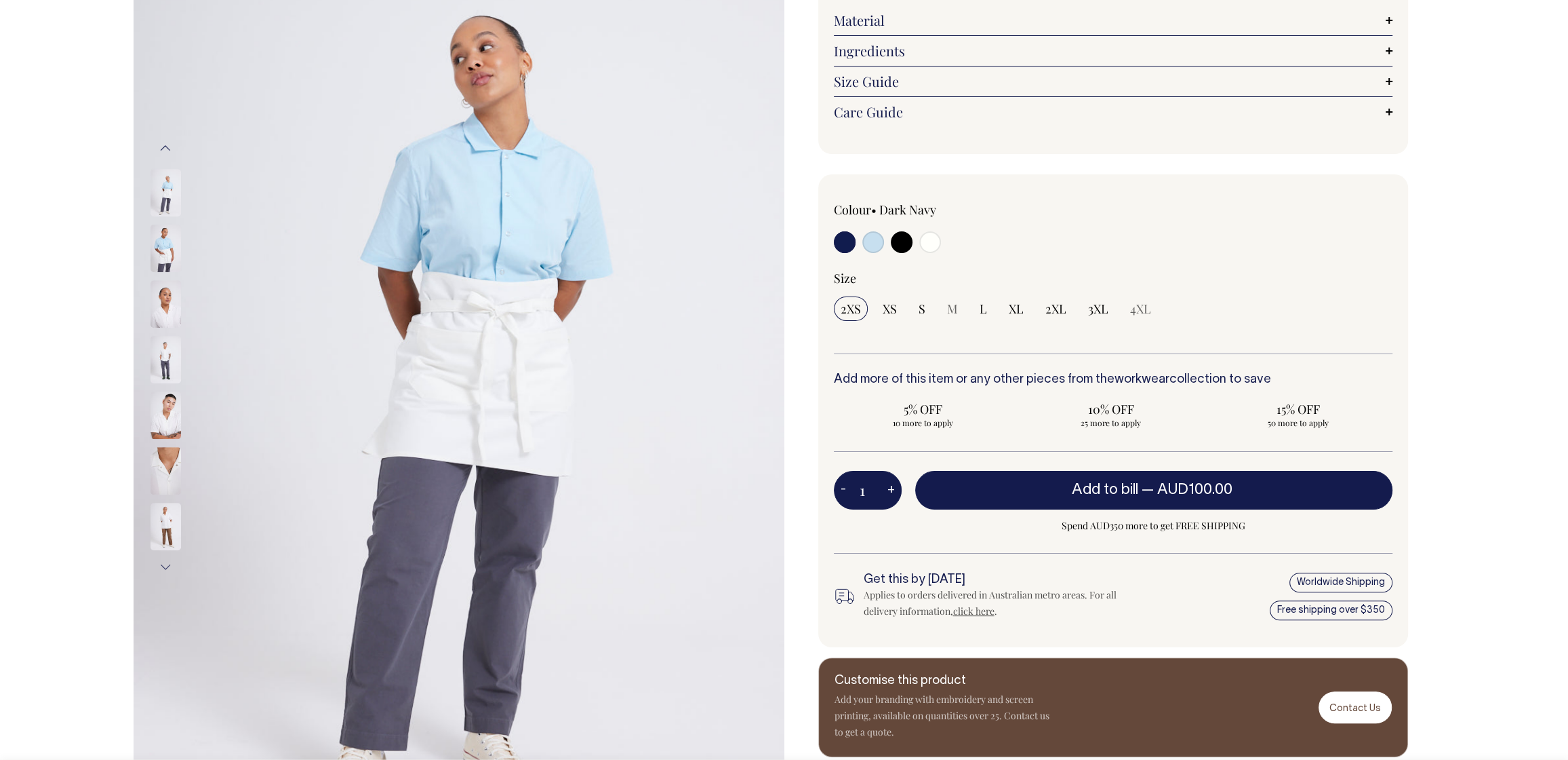
click at [165, 566] on button "Next" at bounding box center [165, 567] width 20 height 31
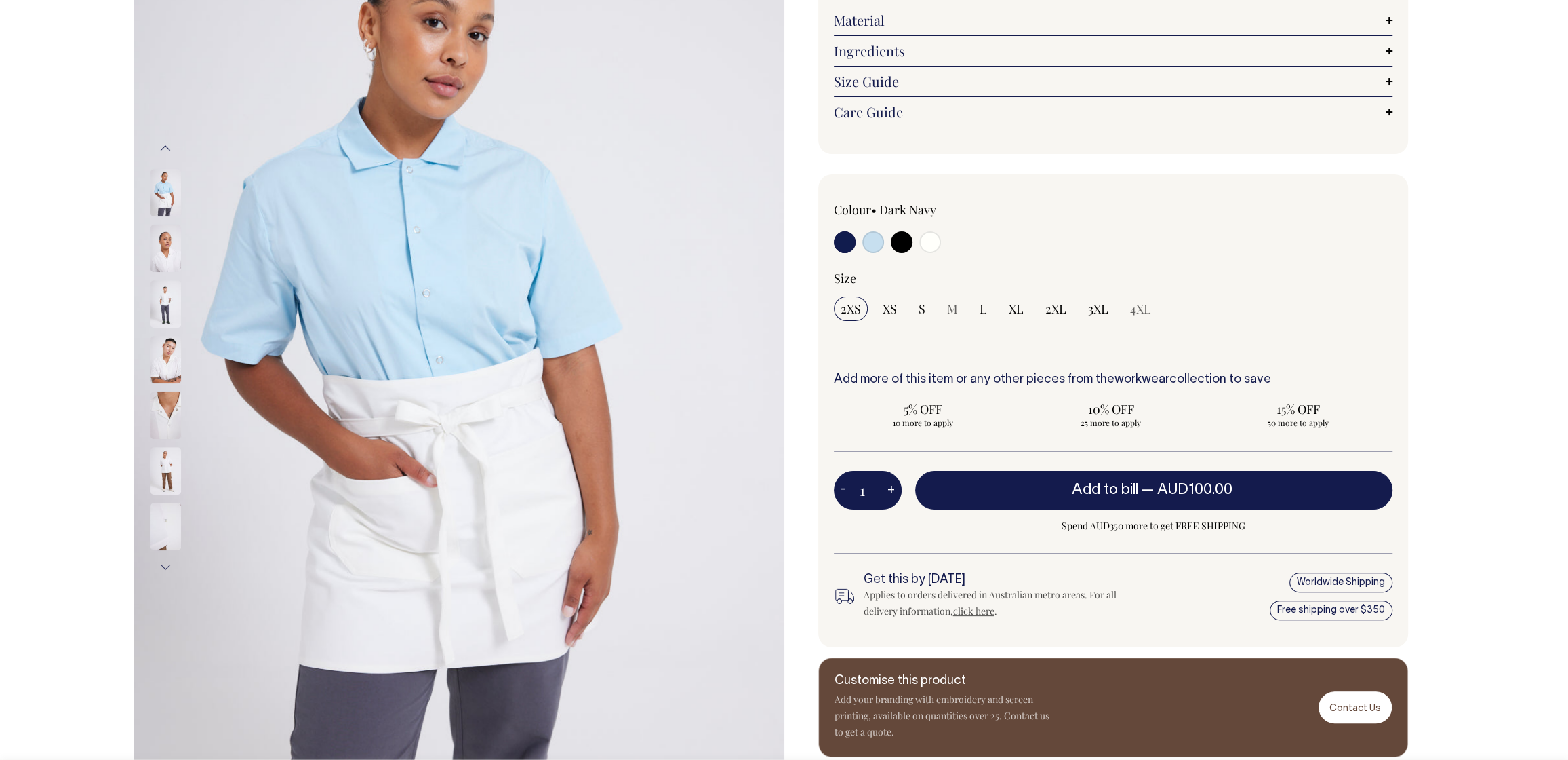
click at [166, 564] on button "Next" at bounding box center [165, 567] width 20 height 31
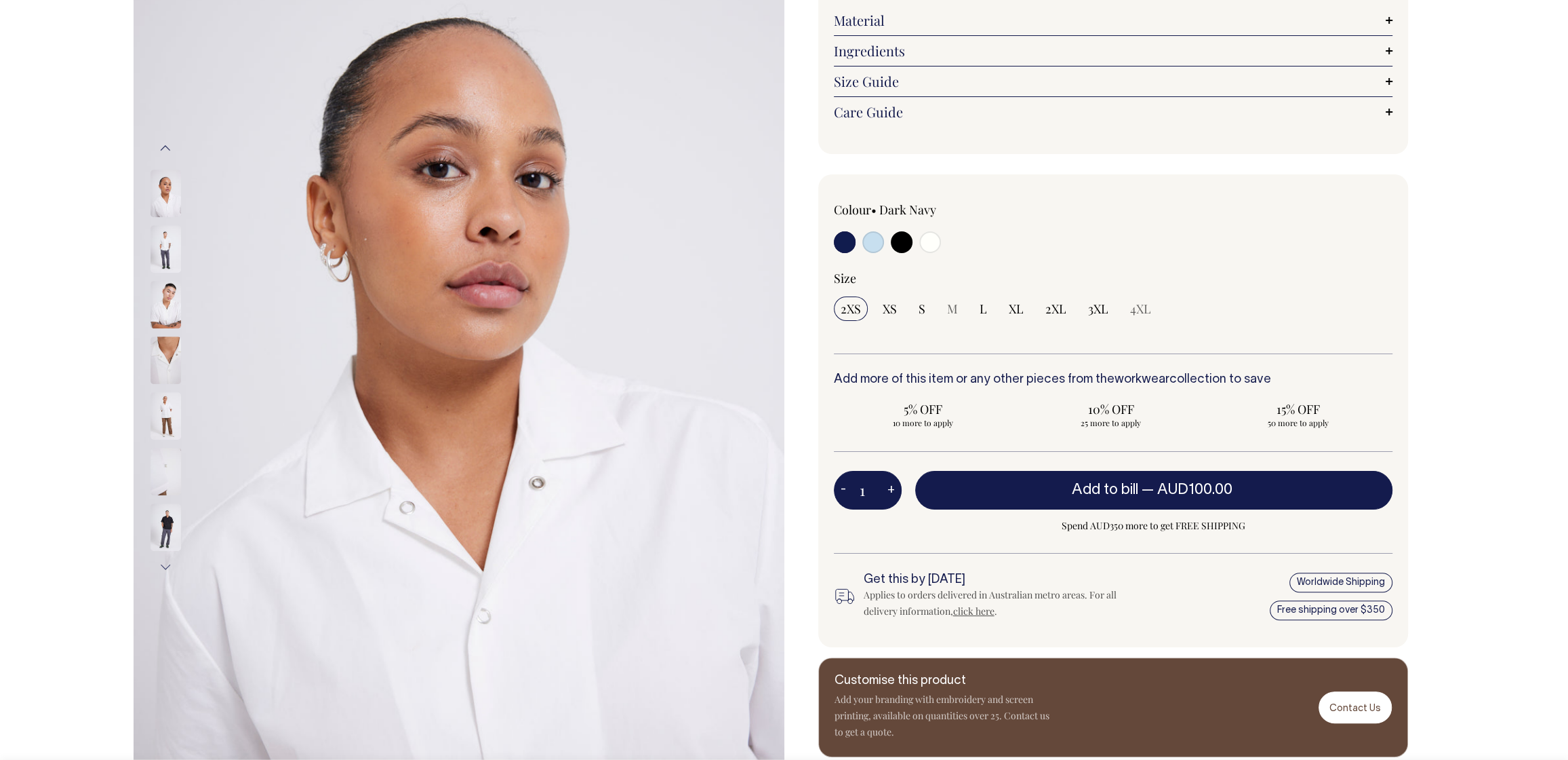
click at [168, 561] on button "Next" at bounding box center [165, 567] width 20 height 31
click at [165, 520] on img at bounding box center [166, 527] width 31 height 48
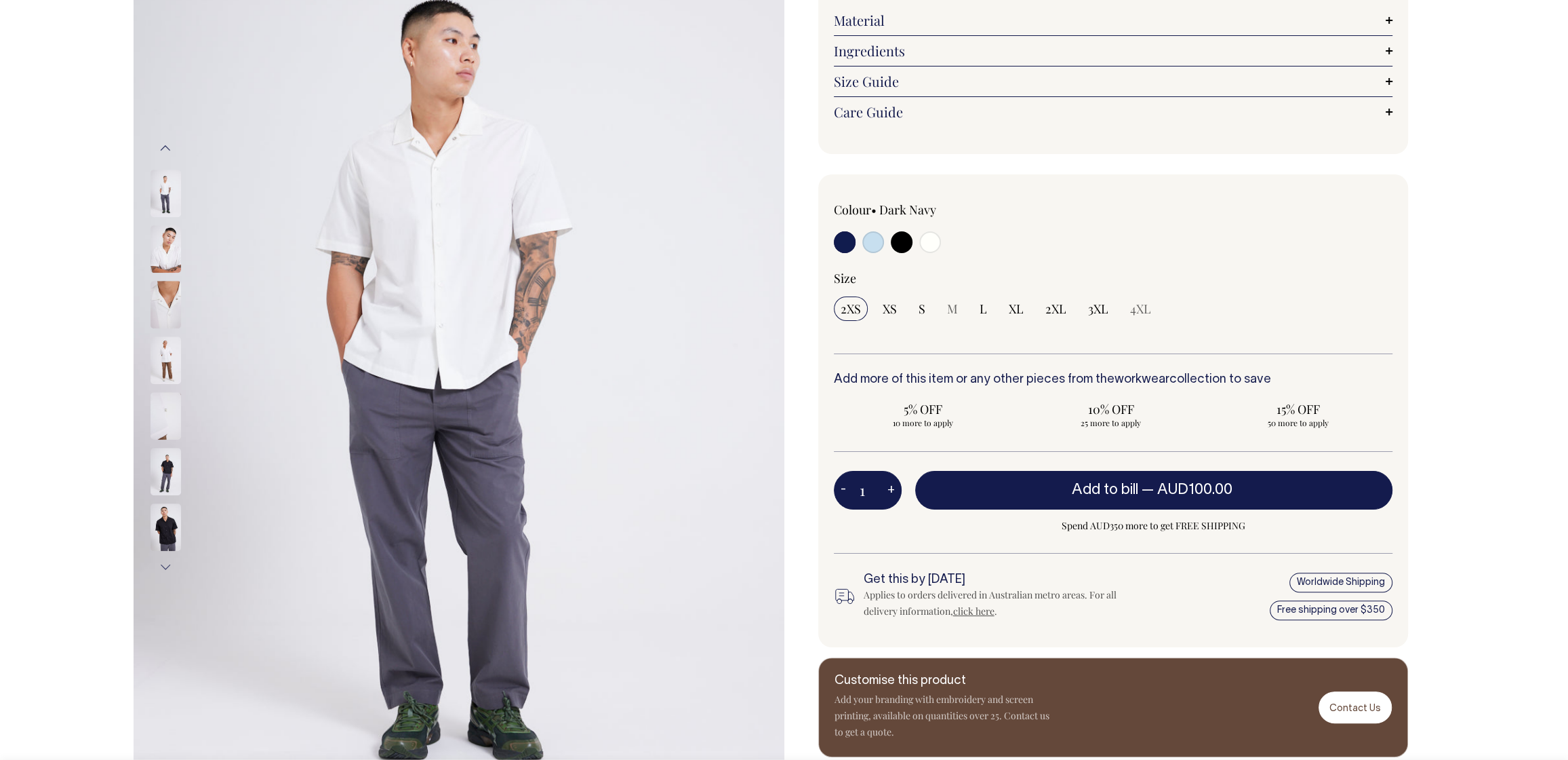
click at [165, 469] on img at bounding box center [166, 472] width 31 height 48
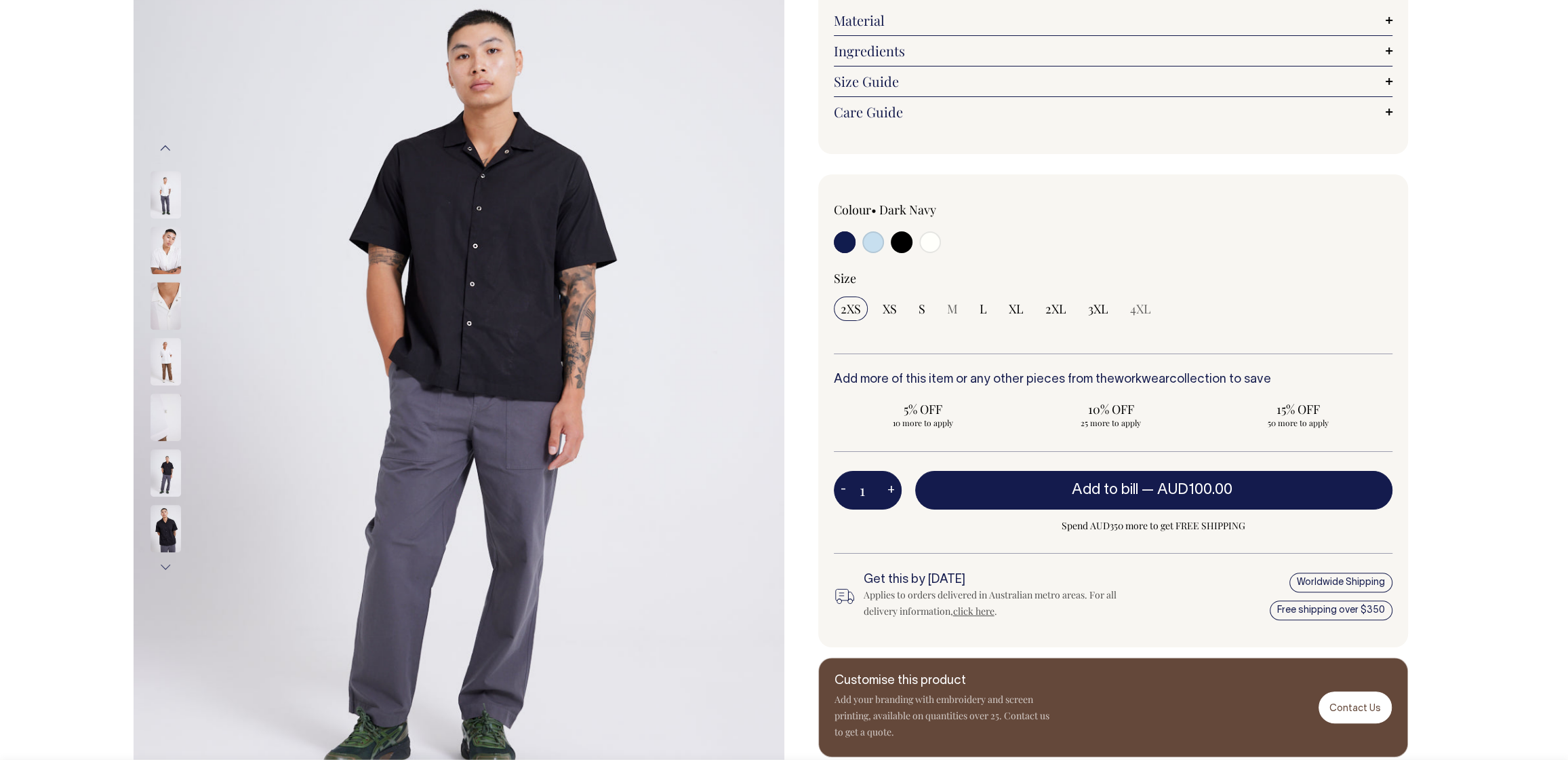
click at [161, 428] on div at bounding box center [184, 581] width 68 height 2830
click at [174, 524] on img at bounding box center [166, 528] width 31 height 48
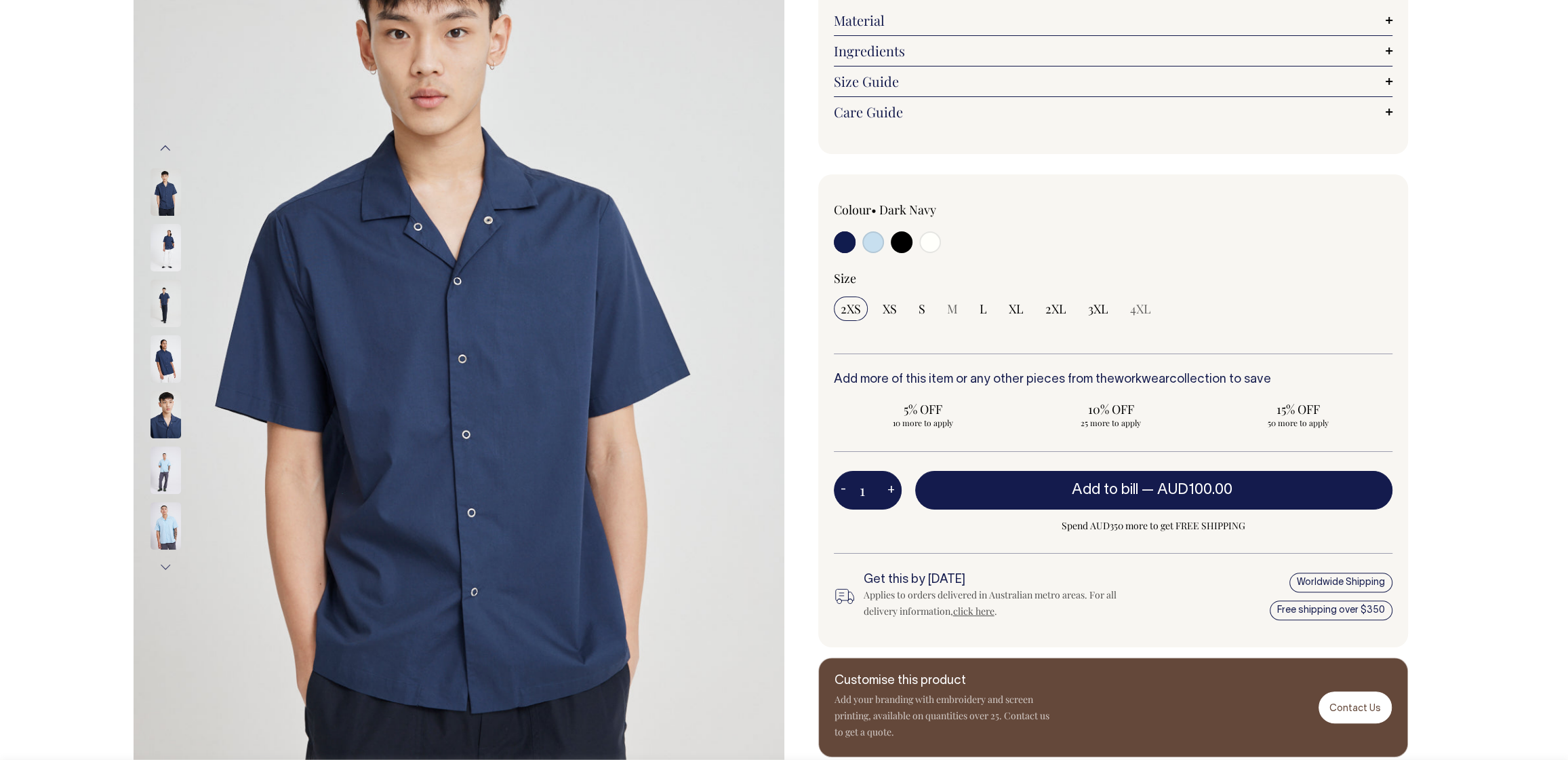
drag, startPoint x: 165, startPoint y: 356, endPoint x: 168, endPoint y: 349, distance: 7.6
click at [165, 356] on img at bounding box center [166, 359] width 31 height 48
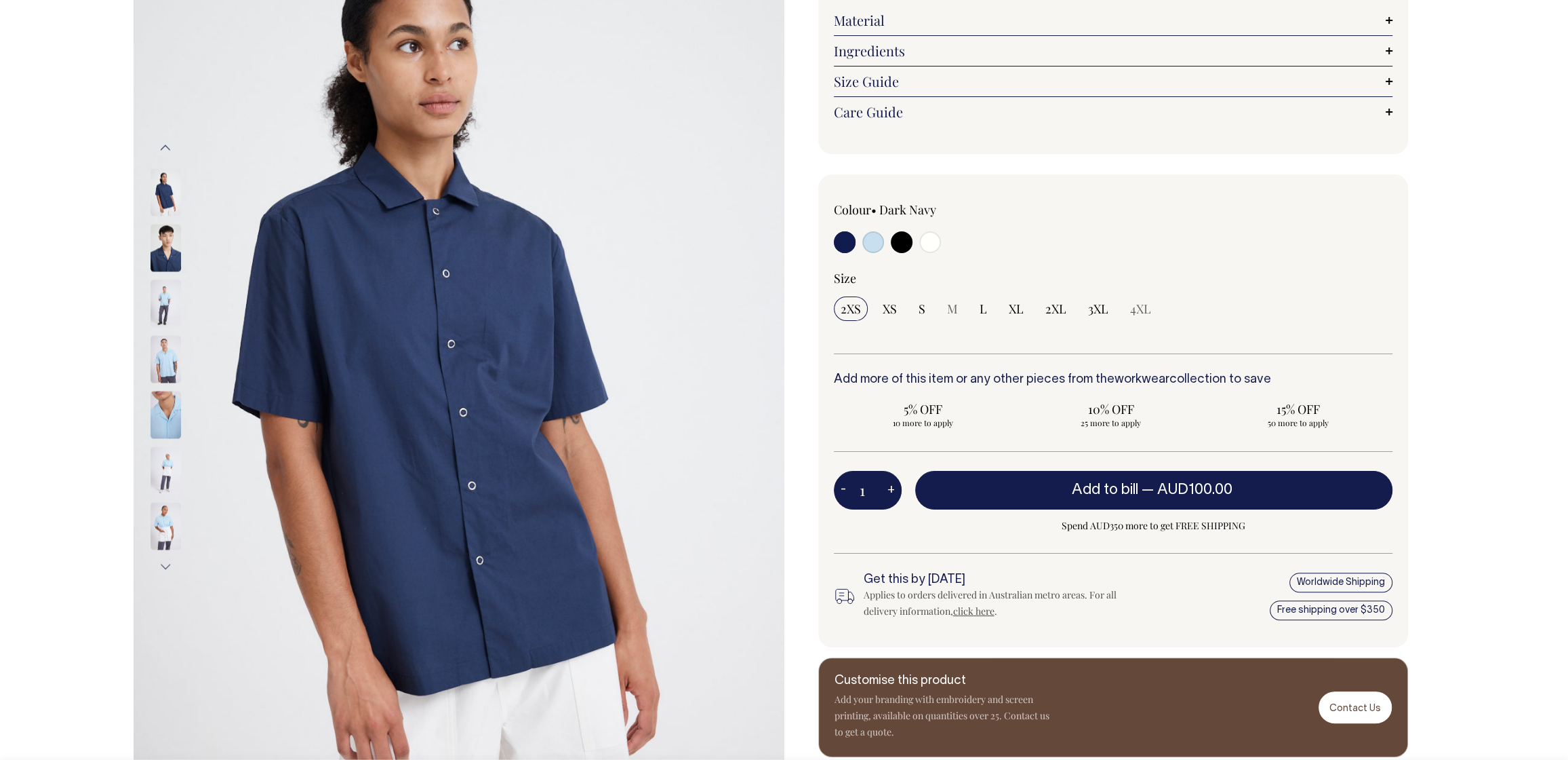
click at [179, 414] on img at bounding box center [166, 414] width 31 height 48
click at [165, 458] on img at bounding box center [166, 471] width 31 height 48
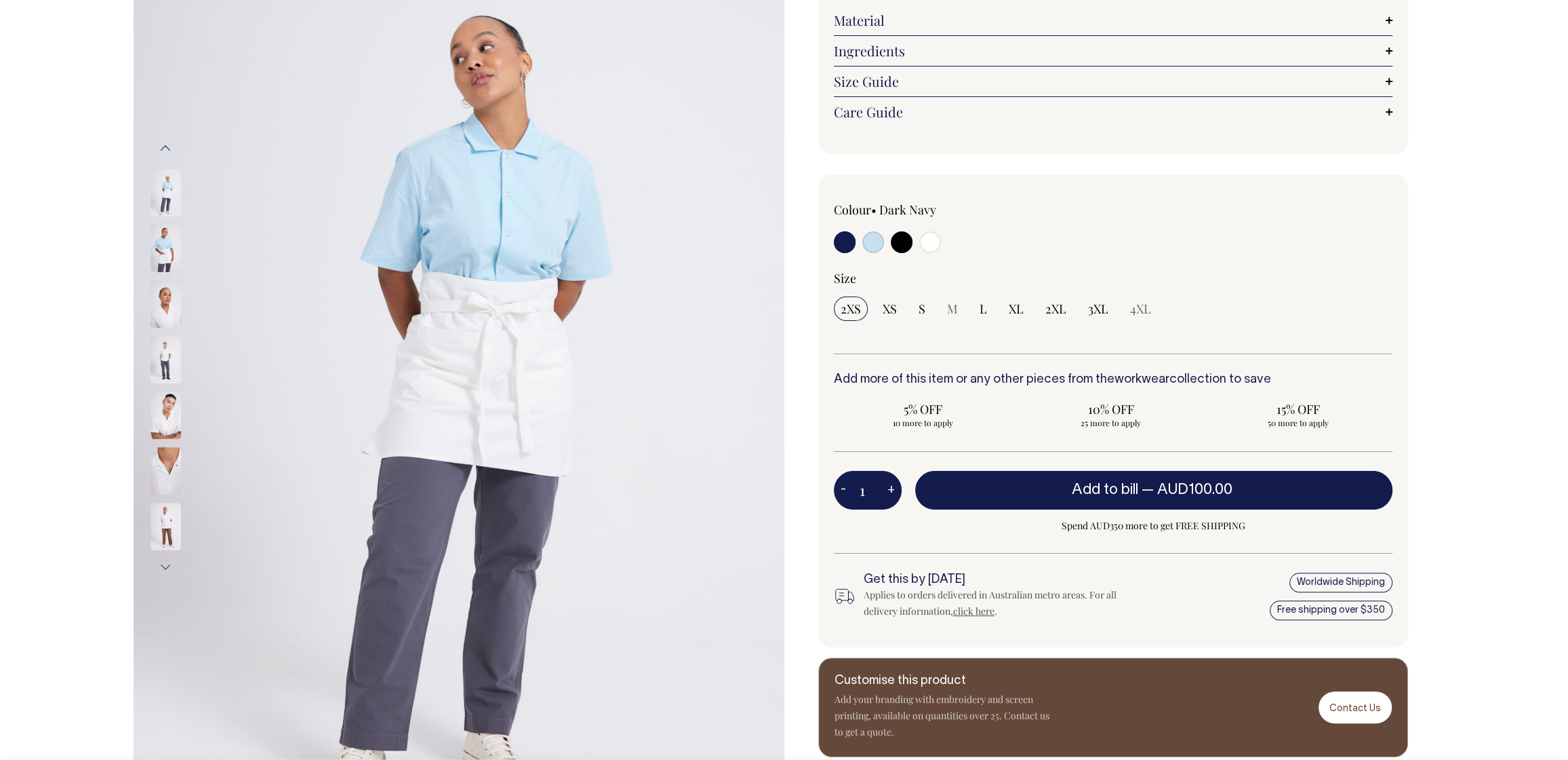
drag, startPoint x: 473, startPoint y: 342, endPoint x: 251, endPoint y: 272, distance: 232.8
click at [399, 300] on img at bounding box center [459, 358] width 651 height 977
click at [870, 245] on input "radio" at bounding box center [873, 242] width 22 height 22
radio input "true"
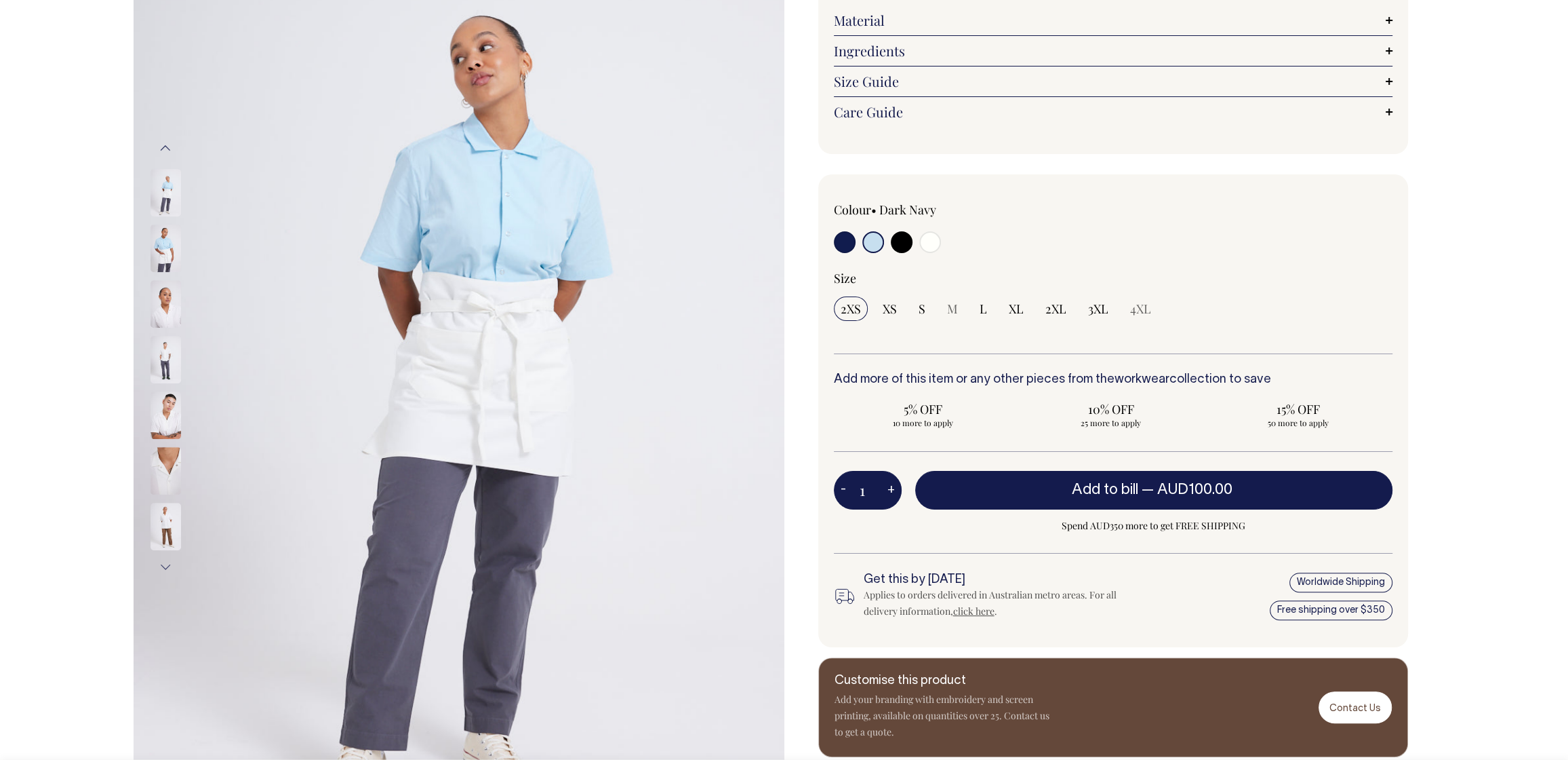
select select "True Blue"
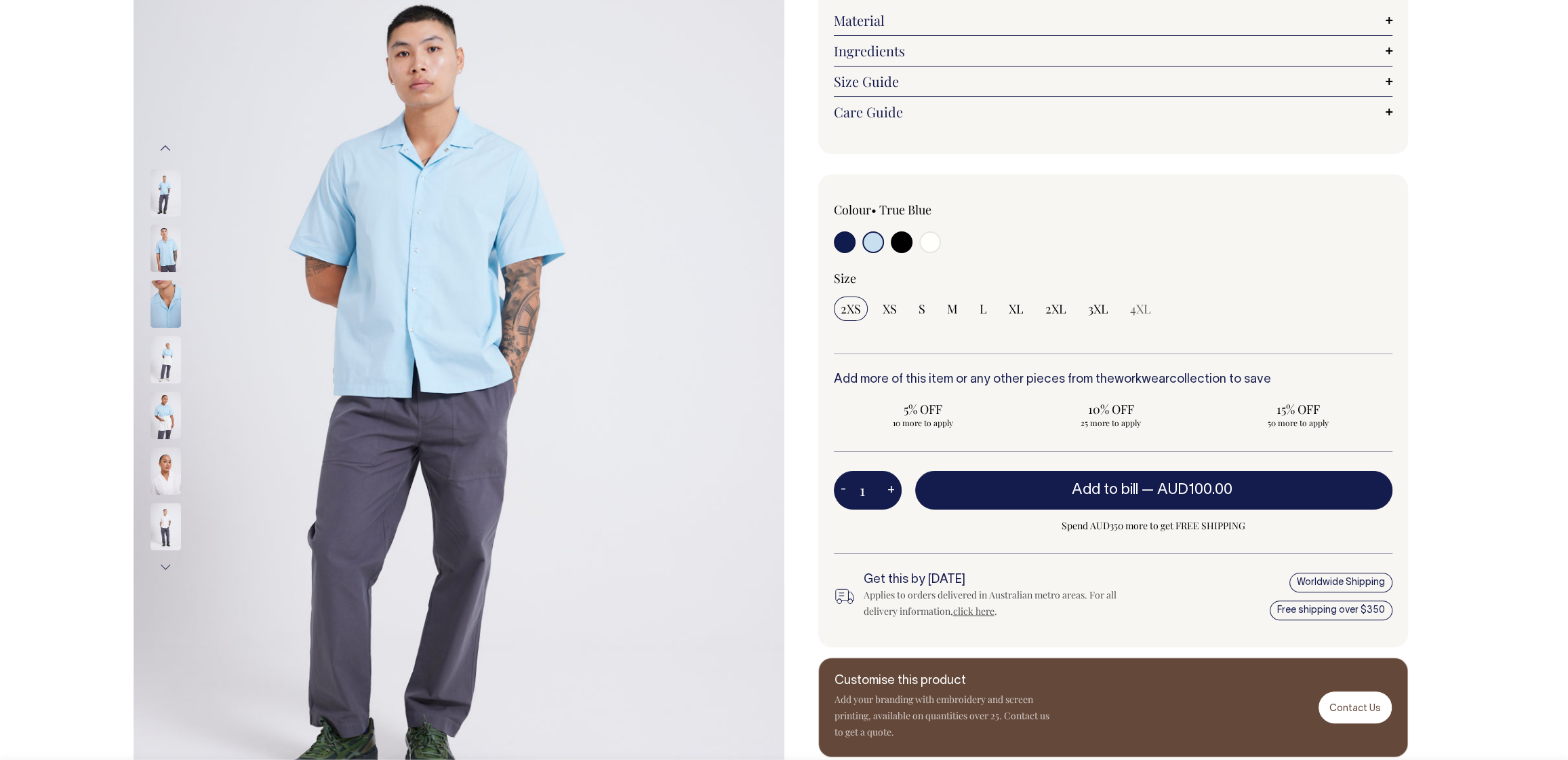
click at [903, 244] on input "radio" at bounding box center [901, 242] width 22 height 22
radio input "true"
select select "Black"
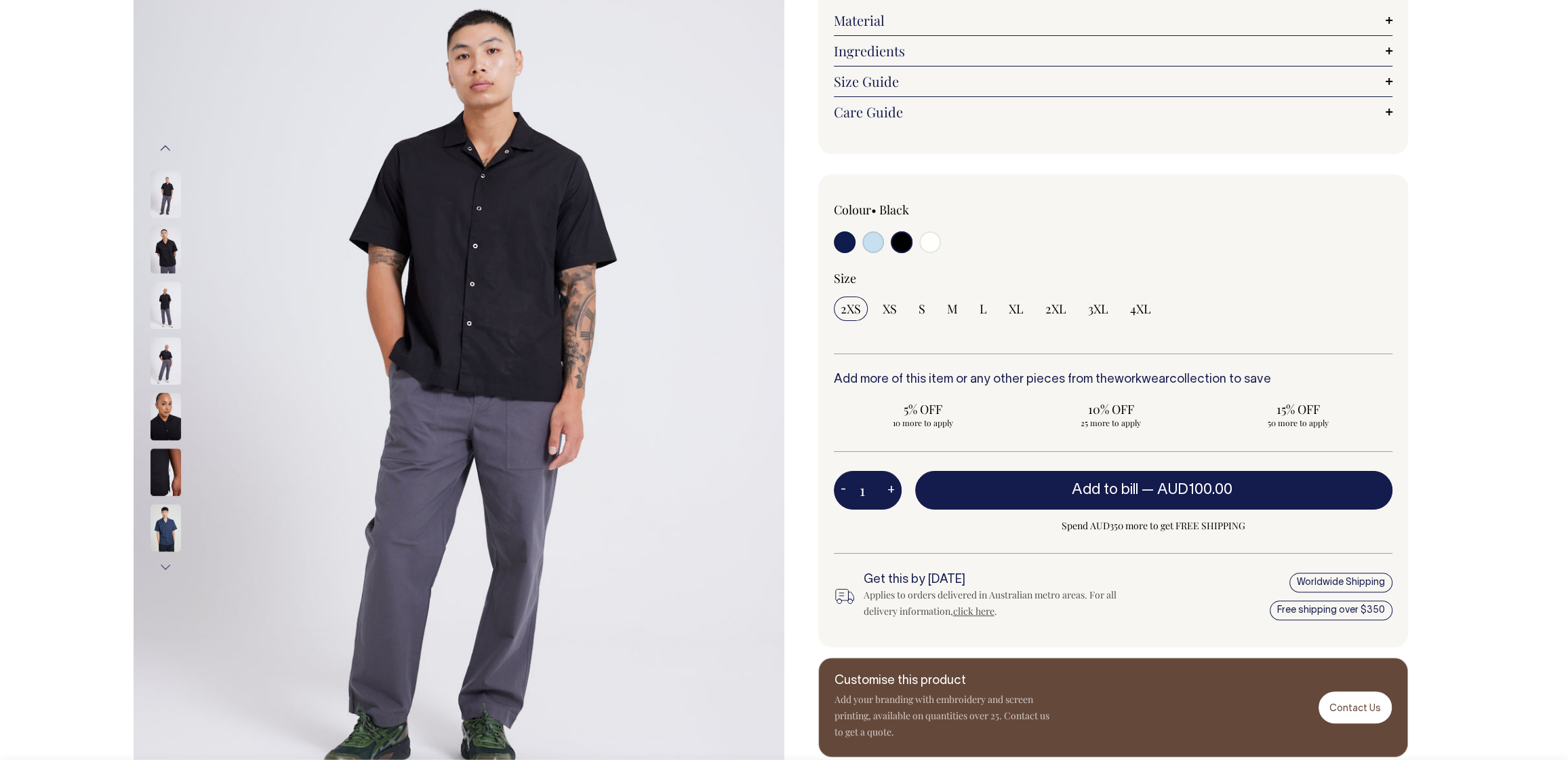
click at [880, 234] on input "radio" at bounding box center [873, 242] width 22 height 22
radio input "true"
select select "True Blue"
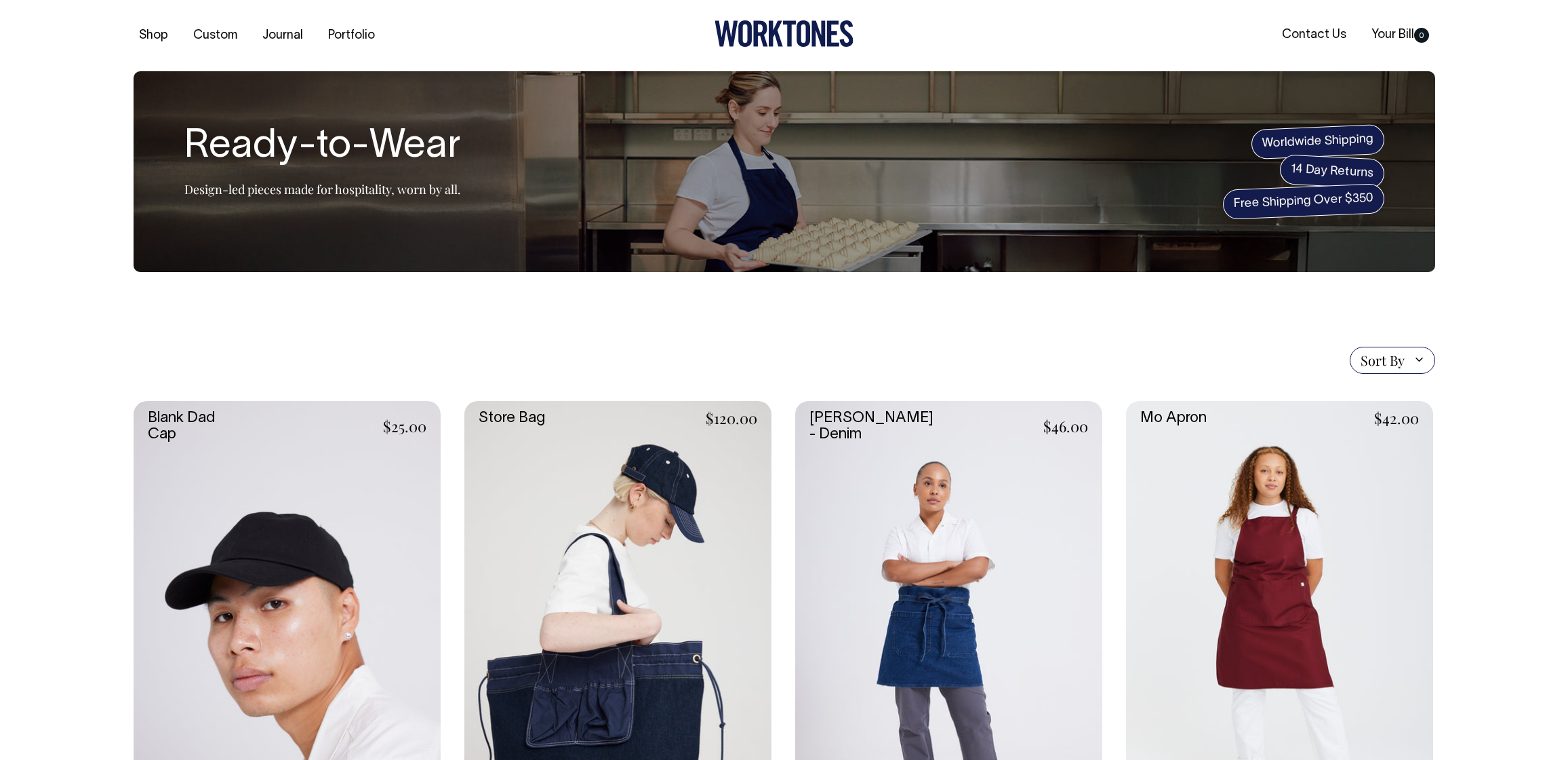
scroll to position [1394, 0]
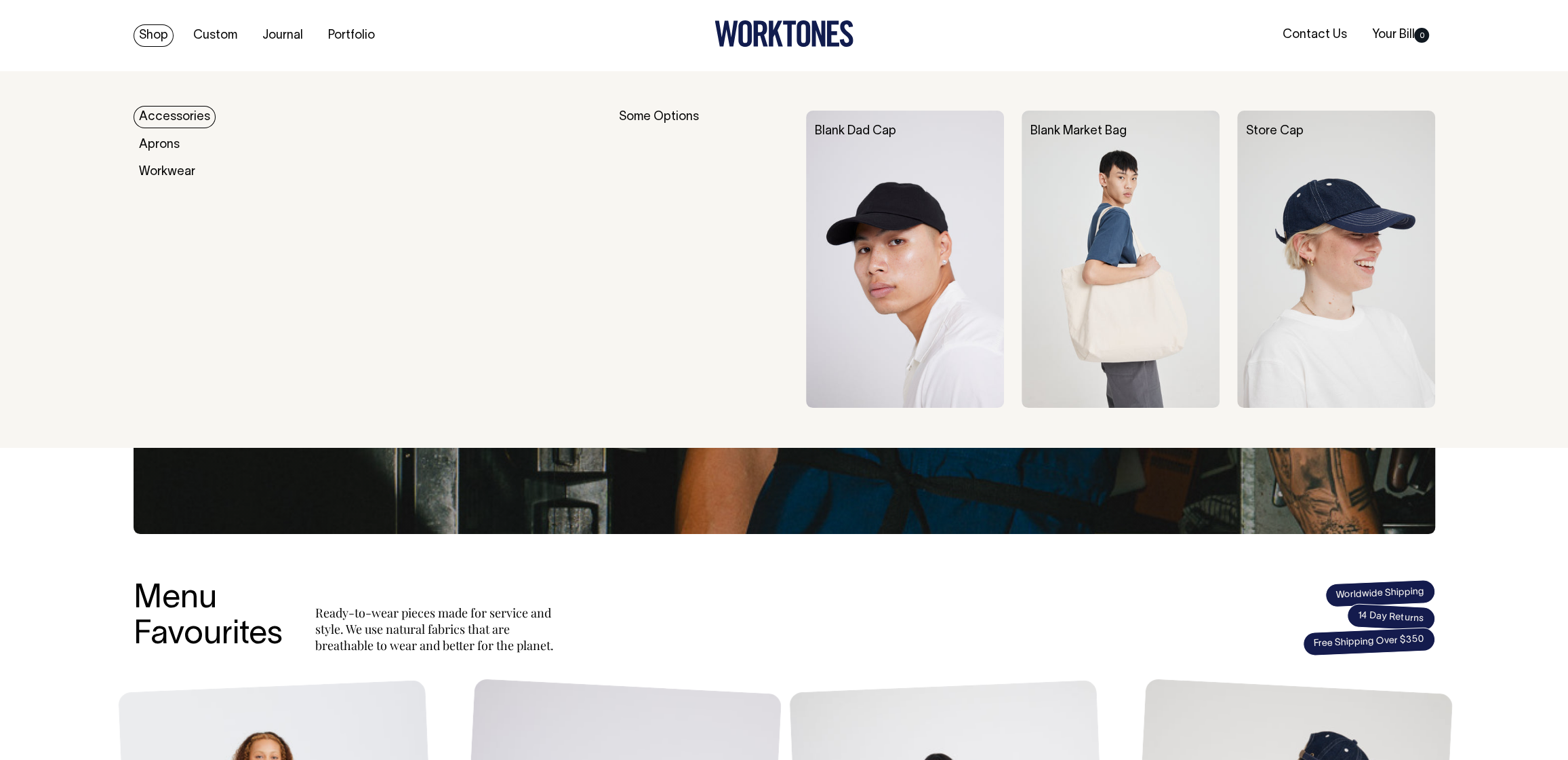
drag, startPoint x: 160, startPoint y: 31, endPoint x: 158, endPoint y: 40, distance: 9.2
click at [159, 31] on link "Shop" at bounding box center [153, 36] width 40 height 22
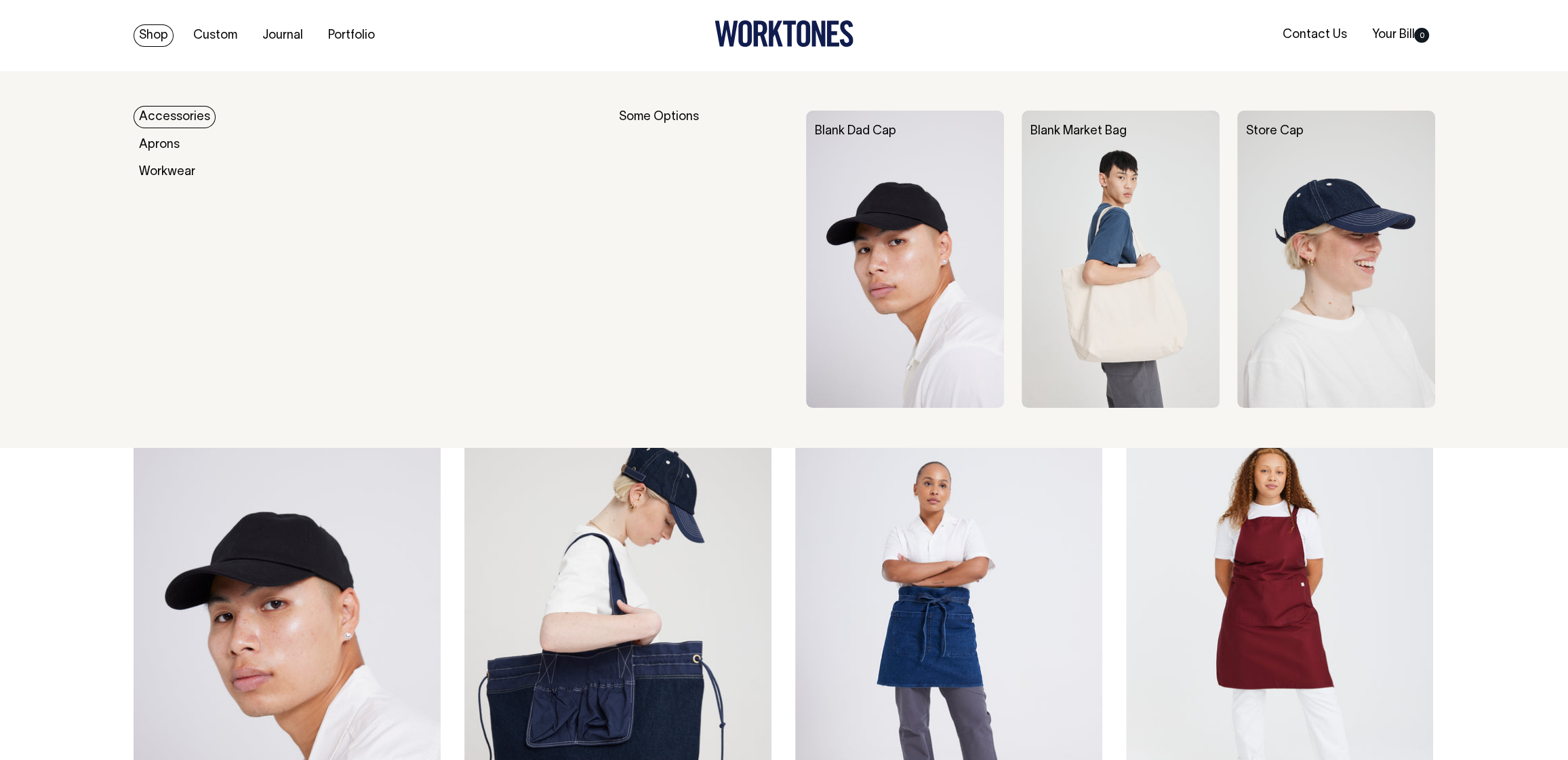
click at [165, 115] on link "Accessories" at bounding box center [175, 117] width 82 height 22
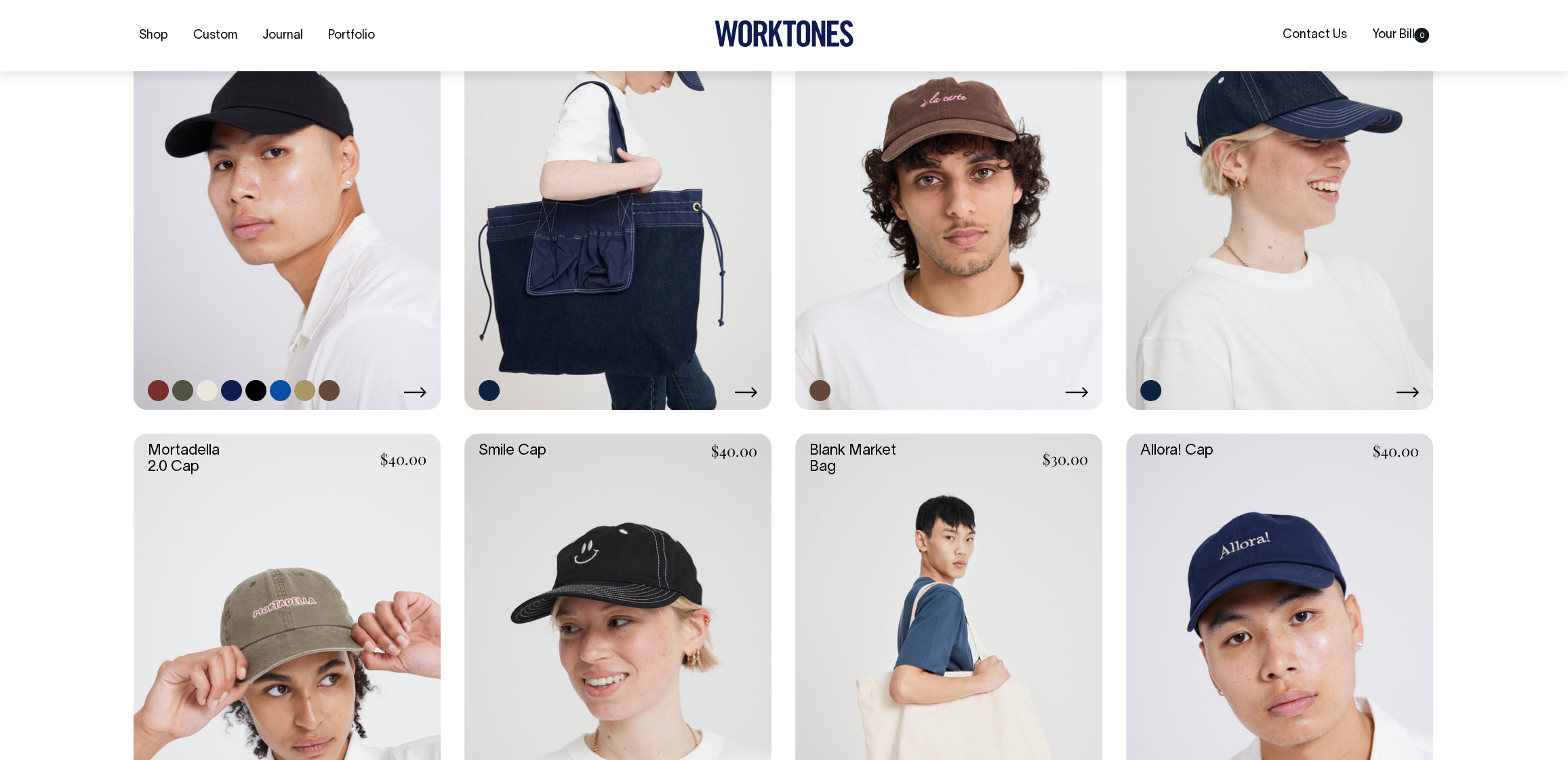
scroll to position [468, 0]
click at [313, 310] on link at bounding box center [287, 180] width 307 height 461
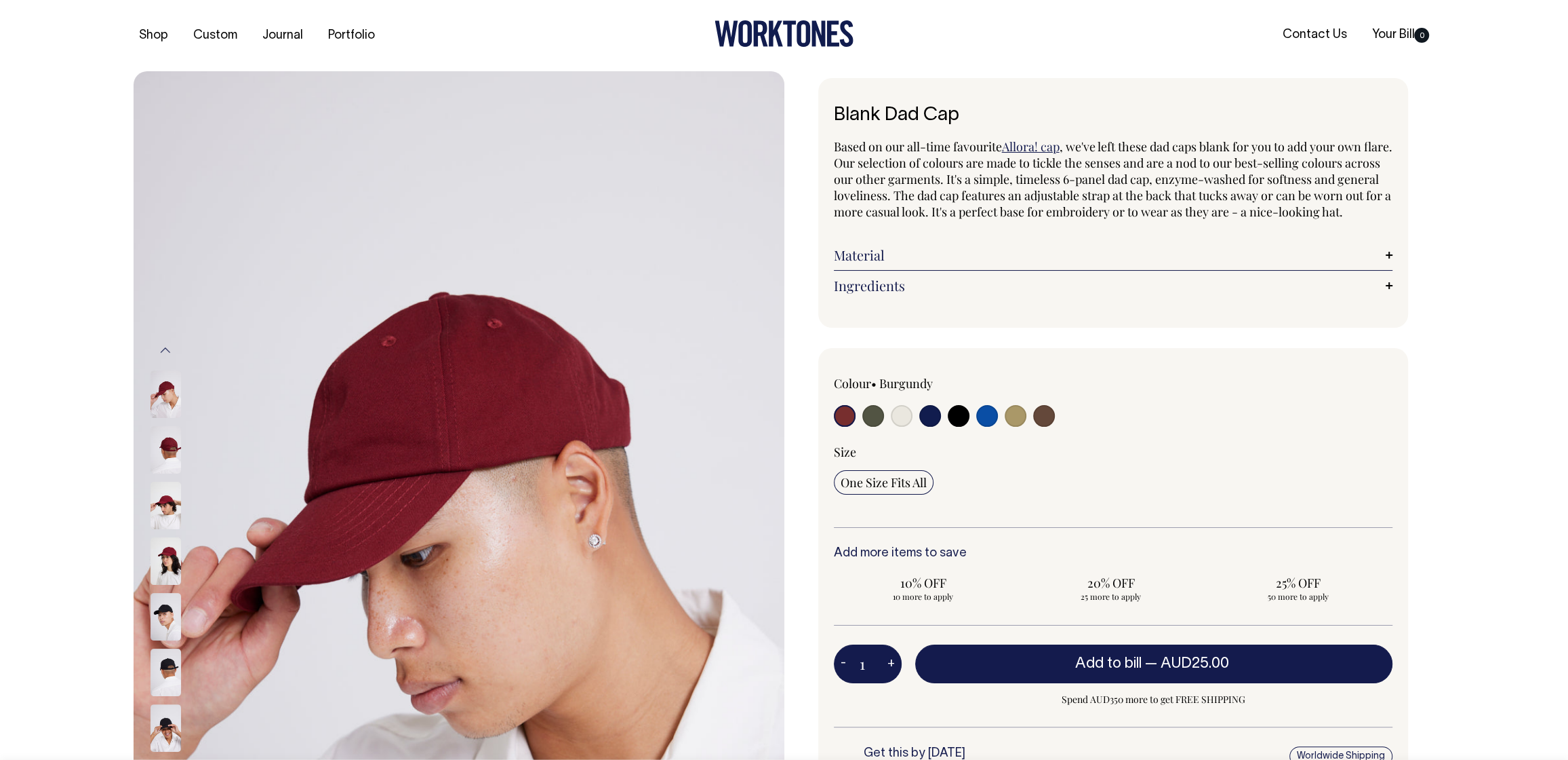
click at [933, 427] on input "radio" at bounding box center [930, 416] width 22 height 22
radio input "true"
select select "Dark Navy"
